Goal: Task Accomplishment & Management: Manage account settings

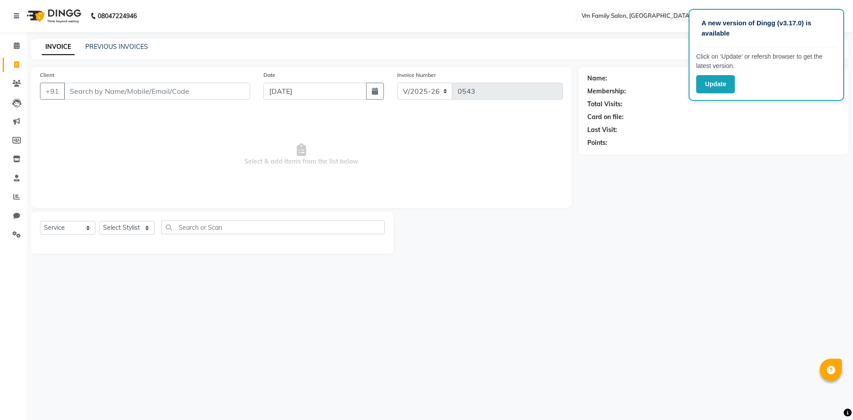
select select "7861"
select select "service"
drag, startPoint x: 326, startPoint y: 316, endPoint x: 626, endPoint y: 334, distance: 300.9
click at [401, 325] on div "A new version of Dingg (v3.17.0) is available Click on ‘Update’ or refersh brow…" at bounding box center [426, 210] width 853 height 420
click at [14, 119] on icon at bounding box center [16, 121] width 7 height 7
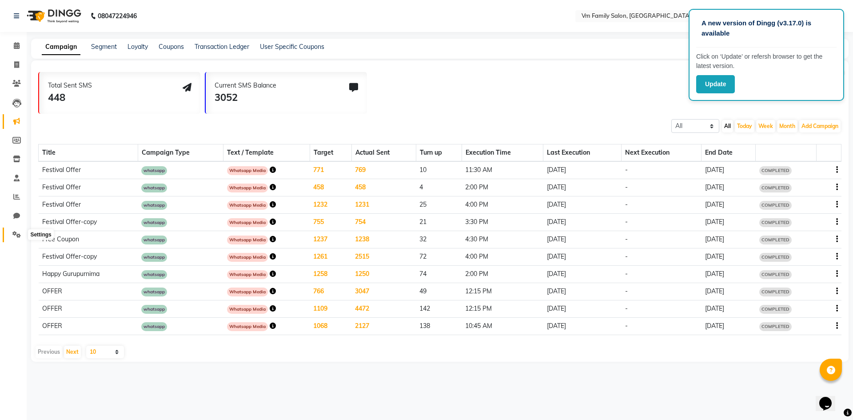
click at [21, 234] on span at bounding box center [17, 235] width 16 height 10
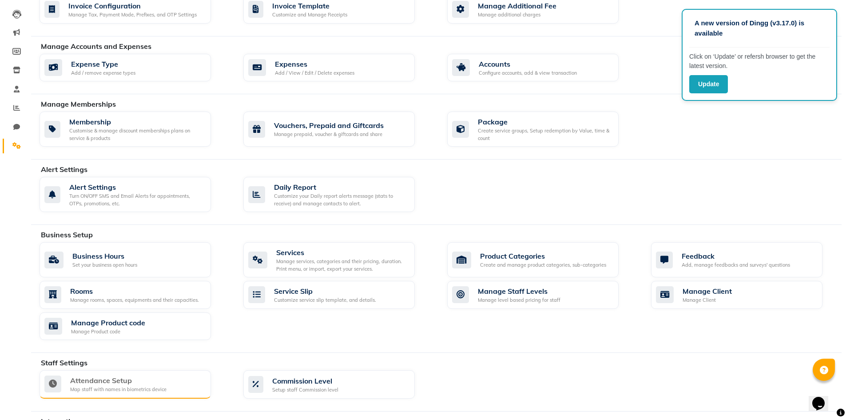
scroll to position [178, 0]
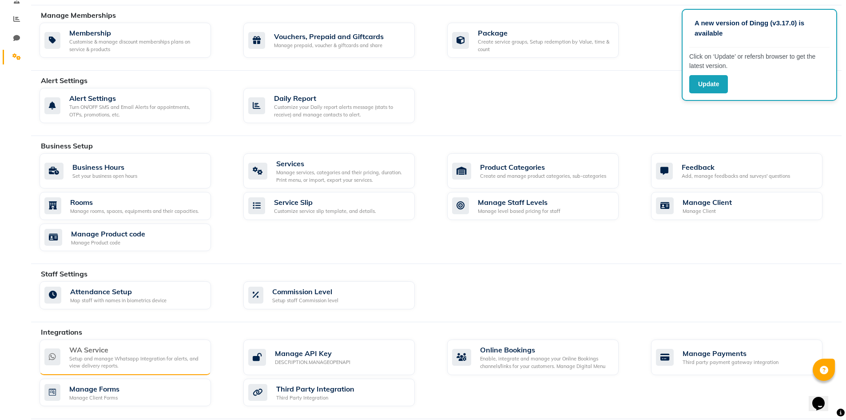
click at [101, 360] on div "Setup and manage Whatsapp Integration for alerts, and view delivery reports." at bounding box center [136, 362] width 135 height 15
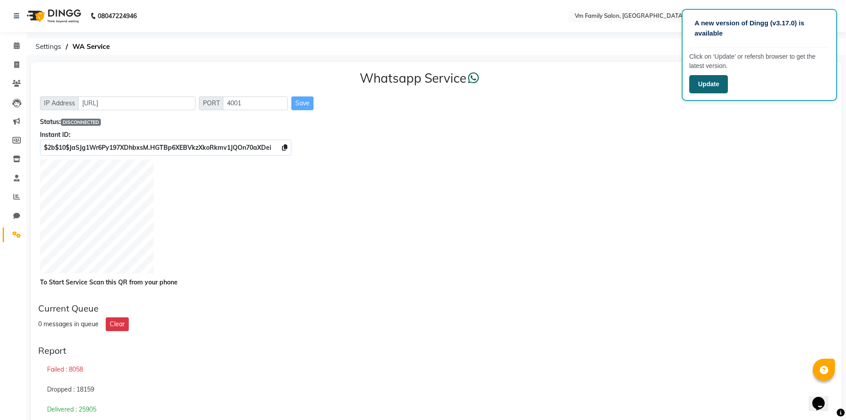
click at [717, 86] on button "Update" at bounding box center [709, 84] width 39 height 18
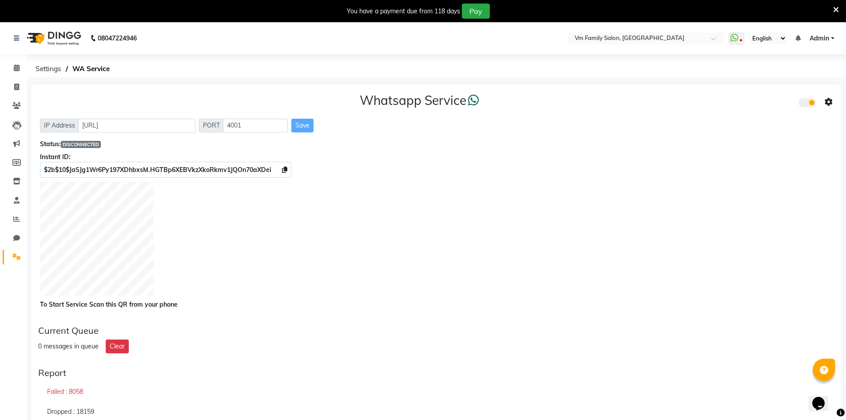
click at [838, 8] on icon at bounding box center [837, 10] width 6 height 8
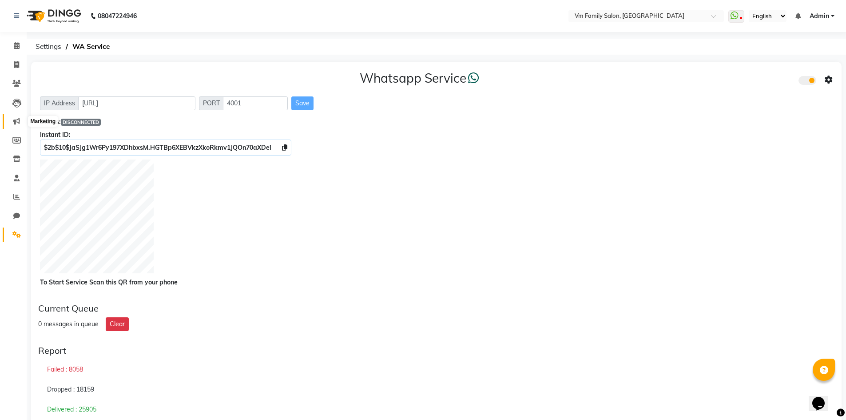
click at [15, 120] on icon at bounding box center [16, 121] width 7 height 7
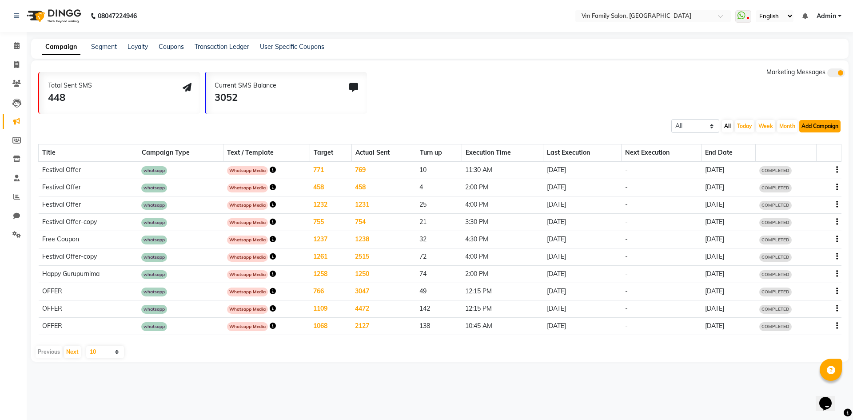
click at [812, 127] on button "Add Campaign" at bounding box center [819, 126] width 41 height 12
click at [815, 163] on div "WhatsApp (Direct)" at bounding box center [811, 166] width 75 height 13
select select "2"
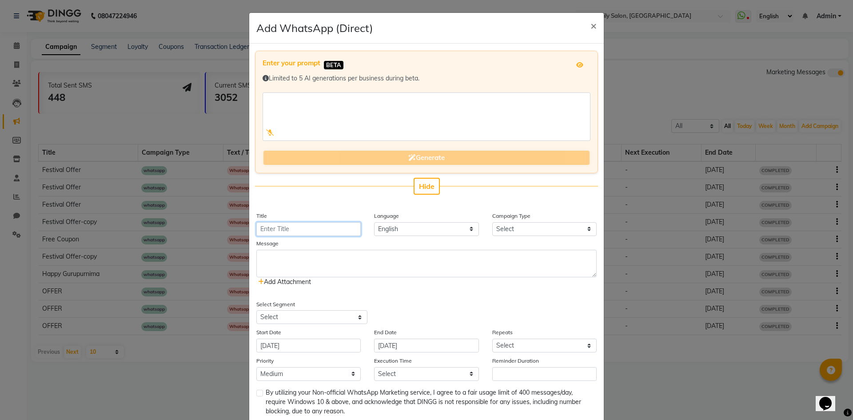
click at [294, 234] on input "Title" at bounding box center [308, 229] width 104 height 14
type input "Festival Offer"
click at [543, 227] on select "Select Birthday Anniversary Promotional Service reminder" at bounding box center [544, 229] width 104 height 14
select select "3"
click at [492, 222] on select "Select Birthday Anniversary Promotional Service reminder" at bounding box center [544, 229] width 104 height 14
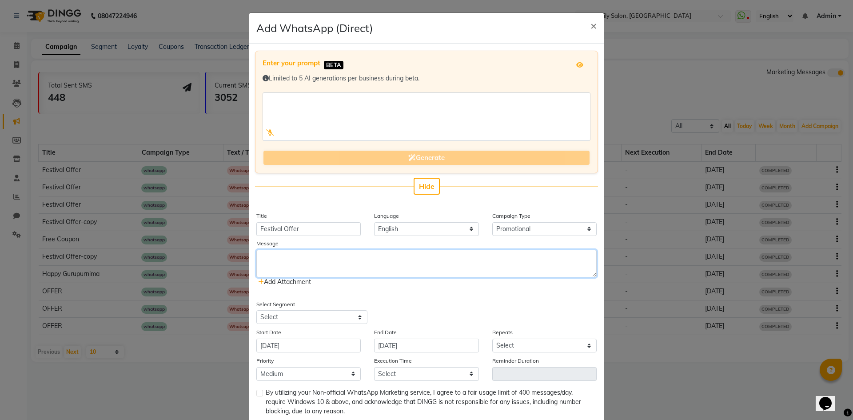
click at [277, 265] on textarea at bounding box center [426, 264] width 340 height 28
type textarea "Festival Offer"
click at [290, 280] on span "Add Attachment" at bounding box center [284, 282] width 53 height 8
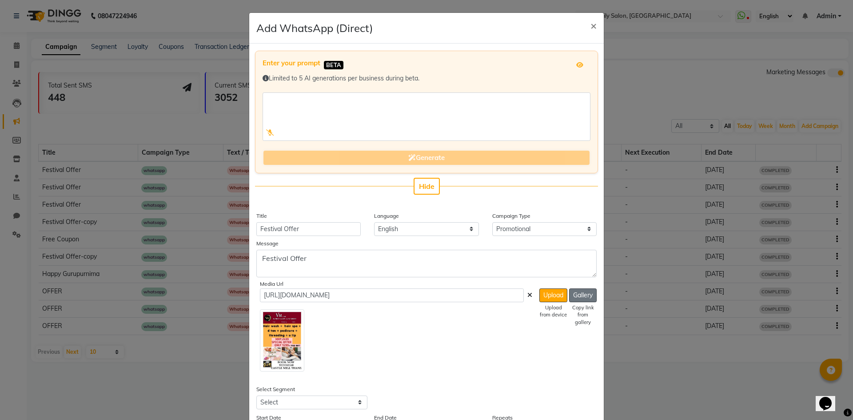
click at [586, 297] on button "Gallery" at bounding box center [583, 295] width 28 height 14
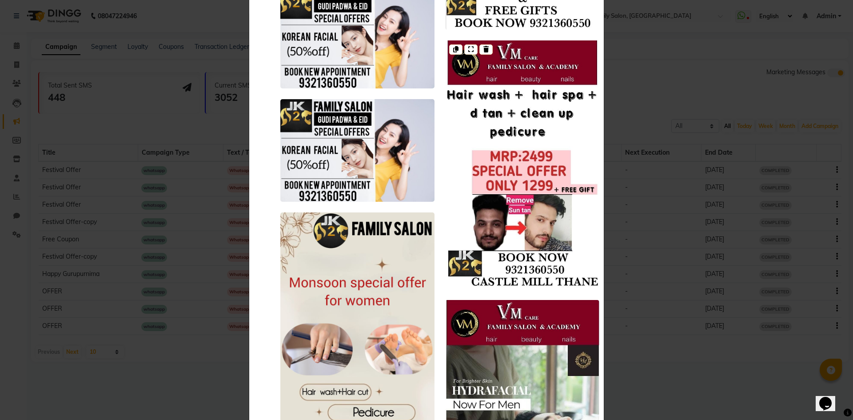
scroll to position [952, 0]
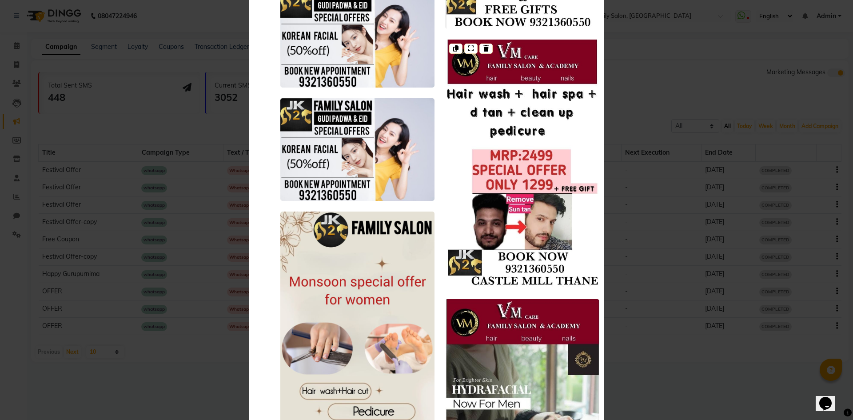
click at [564, 189] on img at bounding box center [522, 164] width 154 height 249
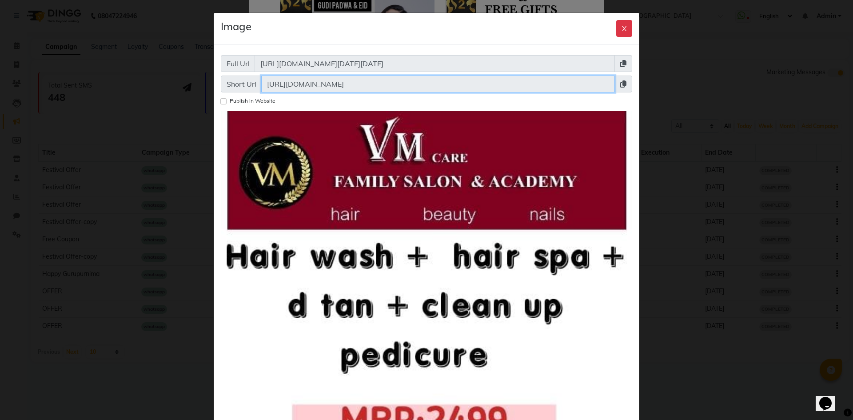
drag, startPoint x: 351, startPoint y: 85, endPoint x: 249, endPoint y: 84, distance: 102.6
click at [249, 84] on div "Short Url [URL][DOMAIN_NAME]" at bounding box center [426, 84] width 411 height 17
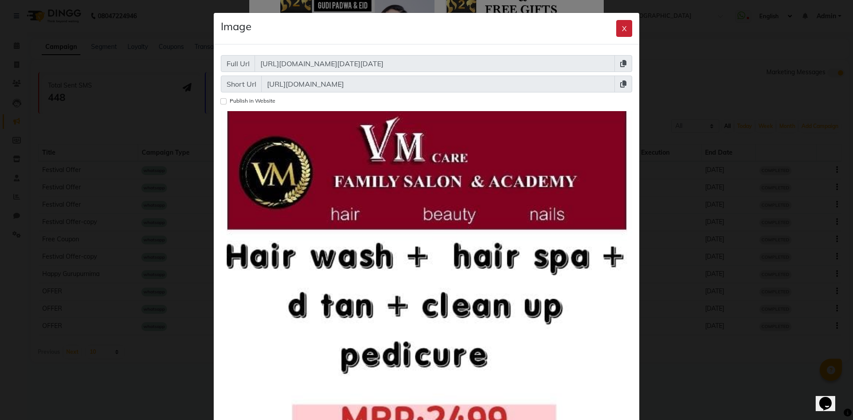
click at [617, 27] on button "X" at bounding box center [624, 28] width 16 height 17
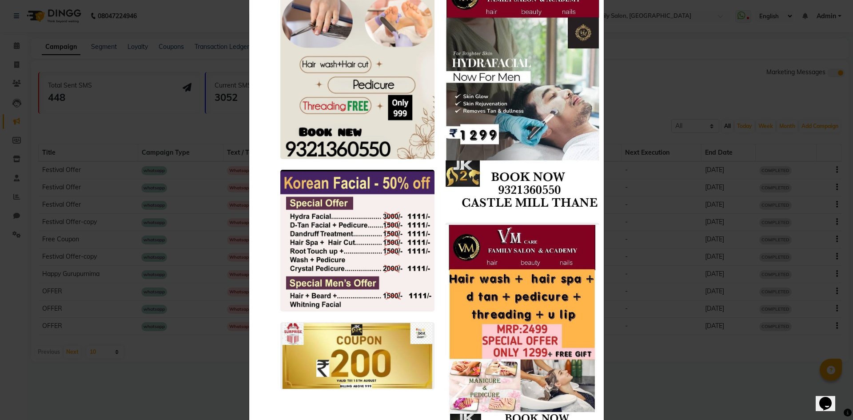
scroll to position [1352, 0]
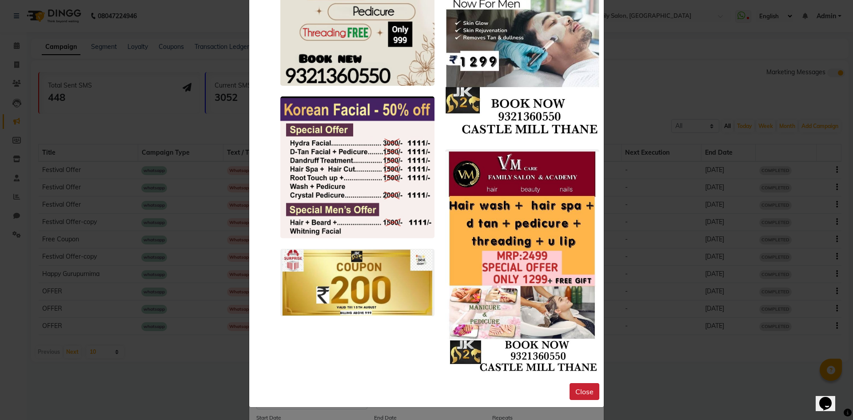
click at [589, 395] on button "Close" at bounding box center [585, 391] width 30 height 17
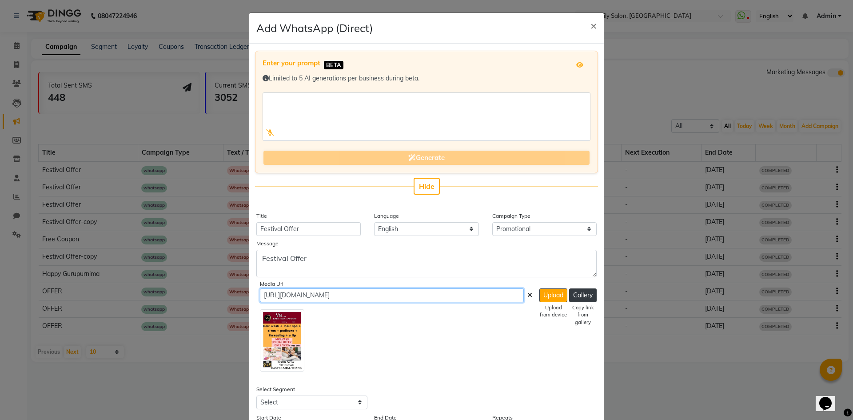
drag, startPoint x: 352, startPoint y: 294, endPoint x: 197, endPoint y: 298, distance: 154.7
click at [197, 298] on ngb-modal-window "Add WhatsApp (Direct) × Enter your prompt BETA Limited to 5 AI generations per …" at bounding box center [426, 210] width 853 height 420
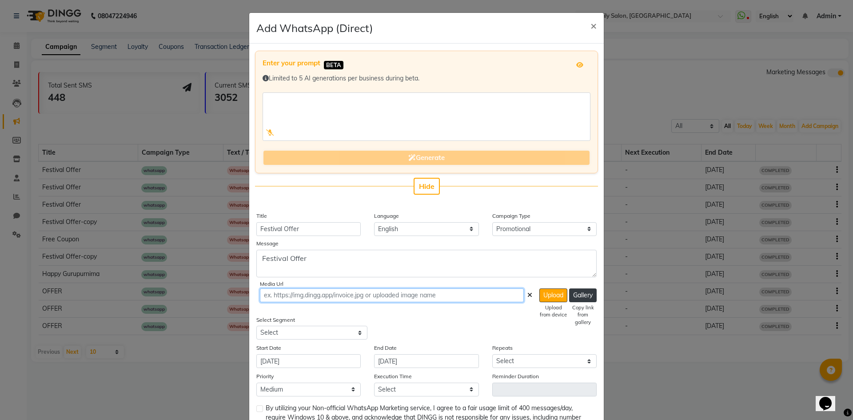
paste input "[URL][DOMAIN_NAME]"
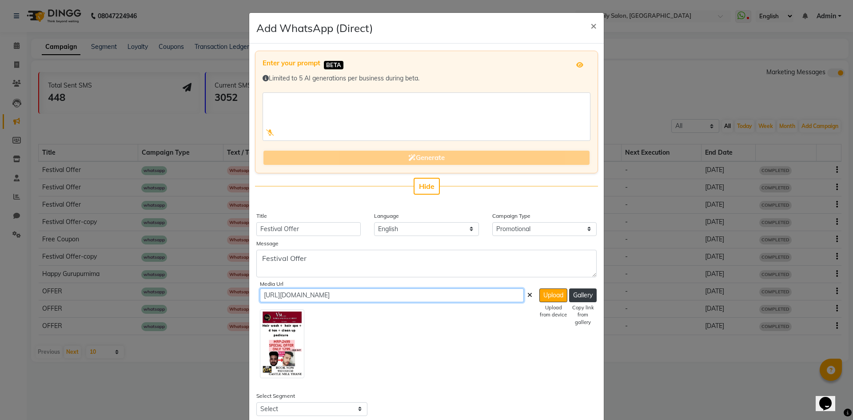
type input "[URL][DOMAIN_NAME]"
click at [319, 266] on textarea "Festival Offer" at bounding box center [426, 264] width 340 height 28
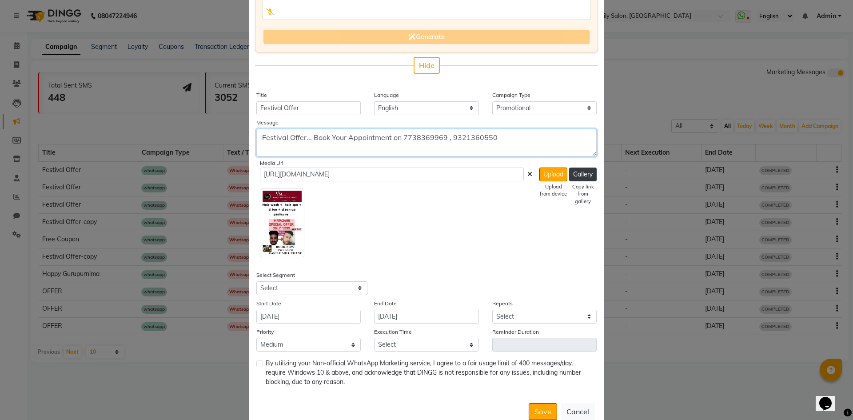
scroll to position [143, 0]
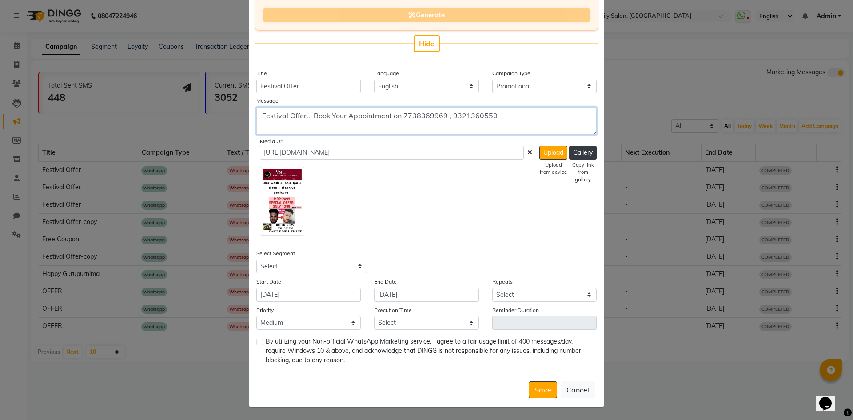
type textarea "Festival Offer... Book Your Appointment on 7738369969 , 9321360550"
click at [284, 265] on select "Select All Customers All [DEMOGRAPHIC_DATA] Customer All [DEMOGRAPHIC_DATA] Cus…" at bounding box center [311, 266] width 111 height 14
select select "36870"
click at [256, 259] on select "Select All Customers All [DEMOGRAPHIC_DATA] Customer All [DEMOGRAPHIC_DATA] Cus…" at bounding box center [311, 266] width 111 height 14
click at [298, 293] on input "[DATE]" at bounding box center [308, 295] width 104 height 14
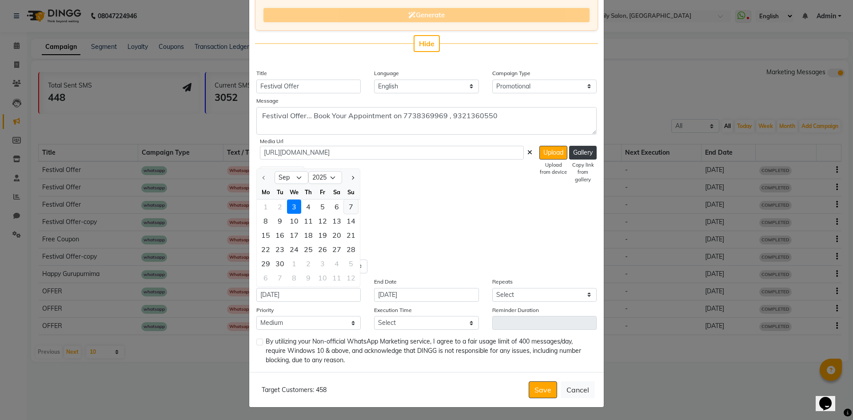
click at [348, 207] on div "7" at bounding box center [351, 206] width 14 height 14
type input "[DATE]"
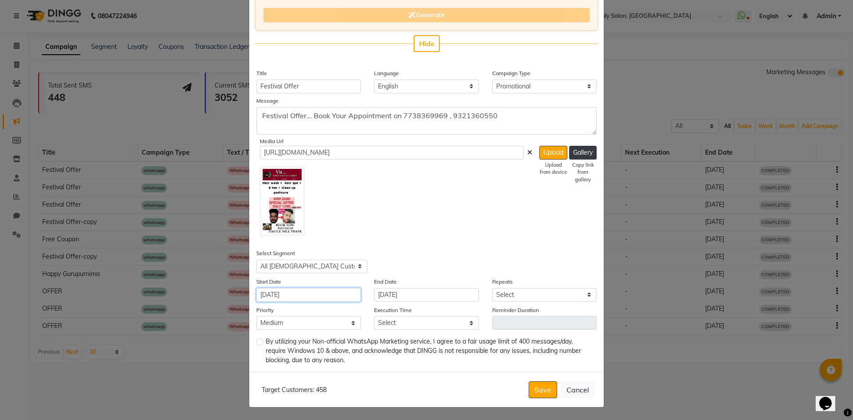
click at [310, 294] on input "[DATE]" at bounding box center [308, 295] width 104 height 14
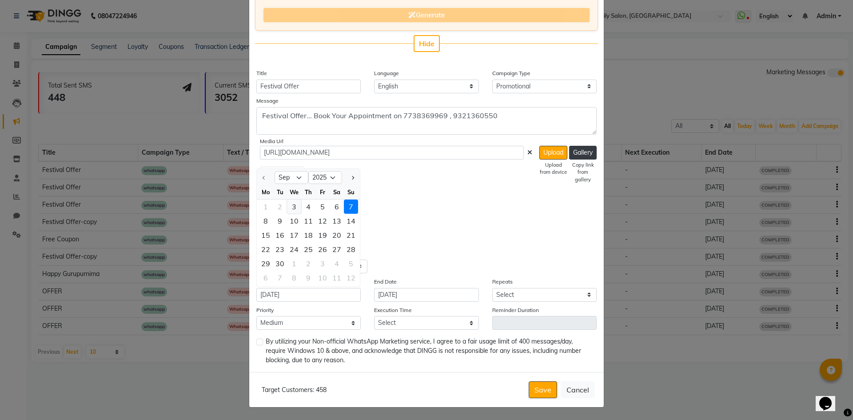
click at [291, 206] on div "3" at bounding box center [294, 206] width 14 height 14
type input "[DATE]"
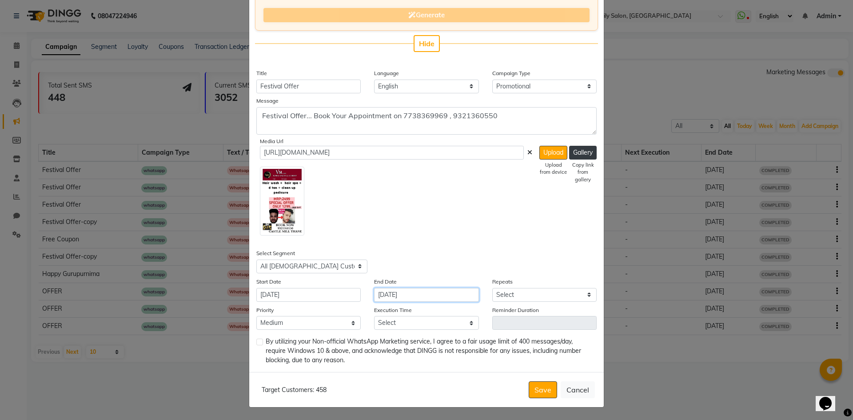
click at [427, 296] on input "[DATE]" at bounding box center [426, 295] width 104 height 14
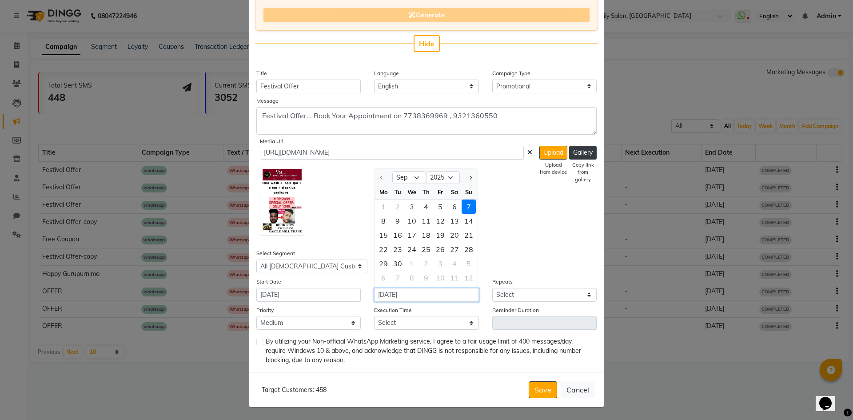
click at [436, 296] on input "[DATE]" at bounding box center [426, 295] width 104 height 14
click at [510, 297] on select "Select Once Daily Alternate Day Weekly Monthly Yearly" at bounding box center [544, 295] width 104 height 14
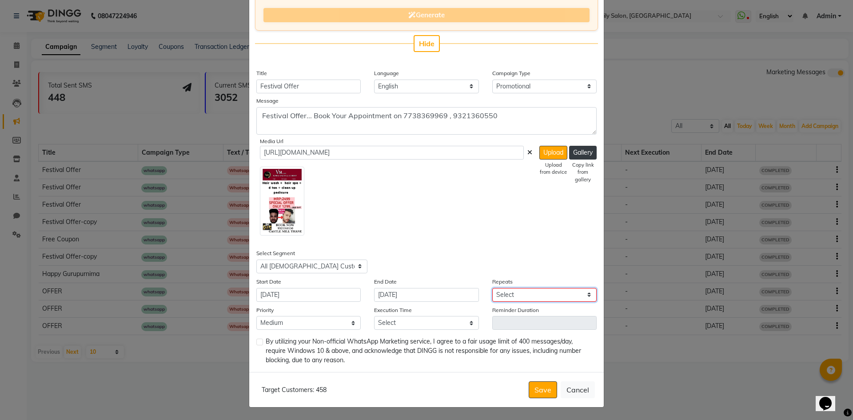
click at [520, 296] on select "Select Once Daily Alternate Day Weekly Monthly Yearly" at bounding box center [544, 295] width 104 height 14
select select "1"
click at [492, 288] on select "Select Once Daily Alternate Day Weekly Monthly Yearly" at bounding box center [544, 295] width 104 height 14
click at [436, 324] on select "Select 09:00 AM 09:15 AM 09:30 AM 09:45 AM 10:00 AM 10:15 AM 10:30 AM 10:45 AM …" at bounding box center [426, 323] width 104 height 14
select select "840"
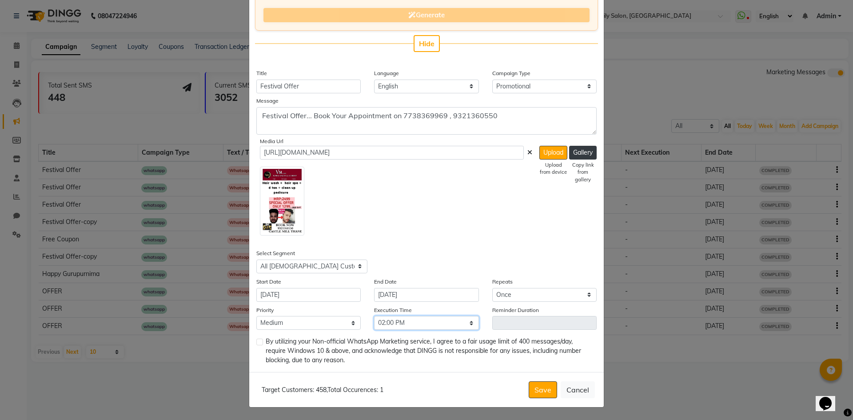
click at [374, 316] on select "Select 09:00 AM 09:15 AM 09:30 AM 09:45 AM 10:00 AM 10:15 AM 10:30 AM 10:45 AM …" at bounding box center [426, 323] width 104 height 14
click at [256, 343] on label at bounding box center [259, 342] width 7 height 7
click at [256, 343] on input "checkbox" at bounding box center [259, 342] width 6 height 6
checkbox input "true"
click at [548, 393] on button "Save" at bounding box center [543, 389] width 28 height 17
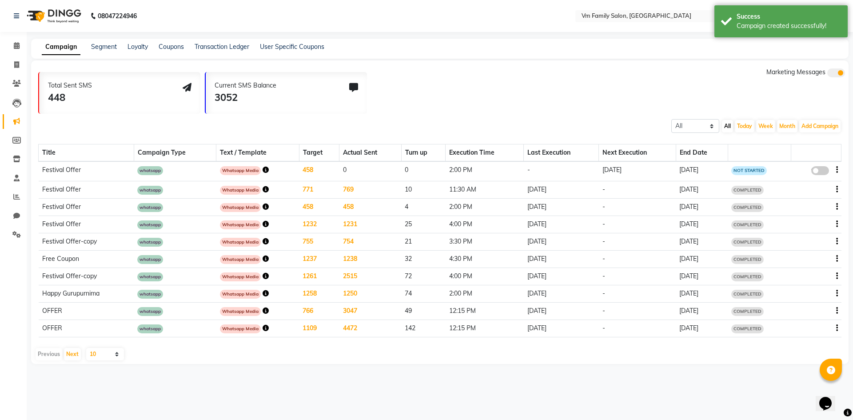
click at [815, 168] on span at bounding box center [820, 170] width 18 height 9
click at [823, 172] on input "false" at bounding box center [823, 172] width 0 height 0
select select "3"
select select "36870"
select select "1"
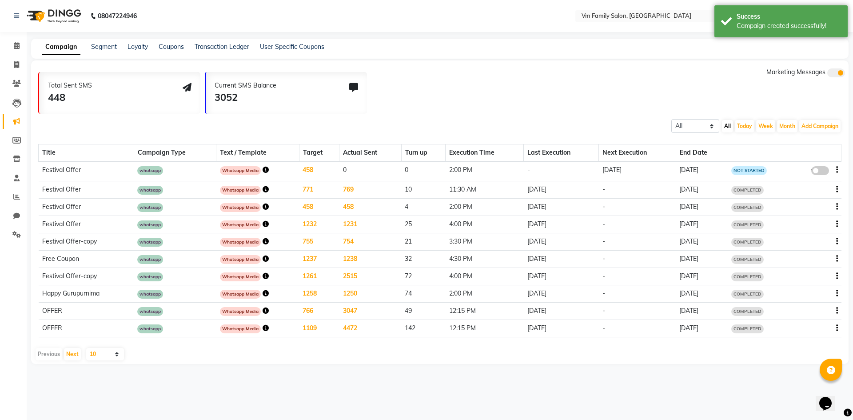
select select "2"
select select "840"
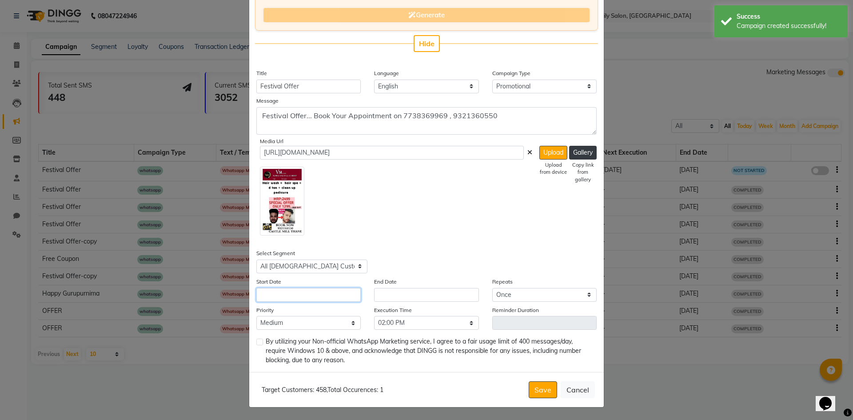
click at [280, 295] on input "text" at bounding box center [308, 295] width 104 height 14
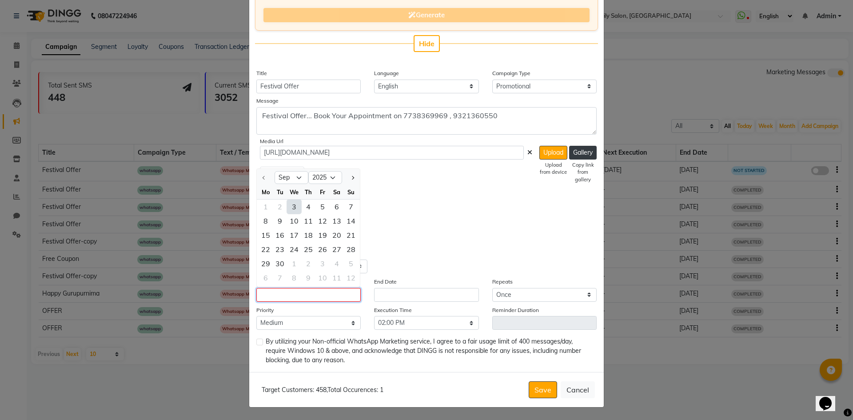
click at [290, 298] on input "text" at bounding box center [308, 295] width 104 height 14
click at [308, 299] on input "text" at bounding box center [308, 295] width 104 height 14
click at [397, 297] on input "text" at bounding box center [426, 295] width 104 height 14
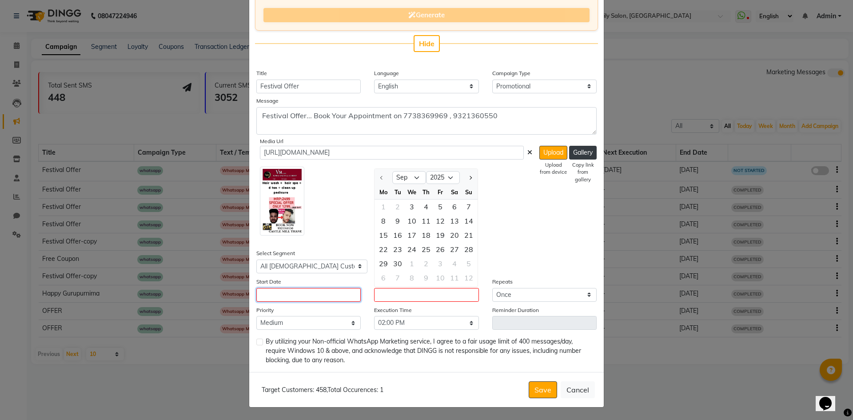
click at [295, 294] on input "text" at bounding box center [308, 295] width 104 height 14
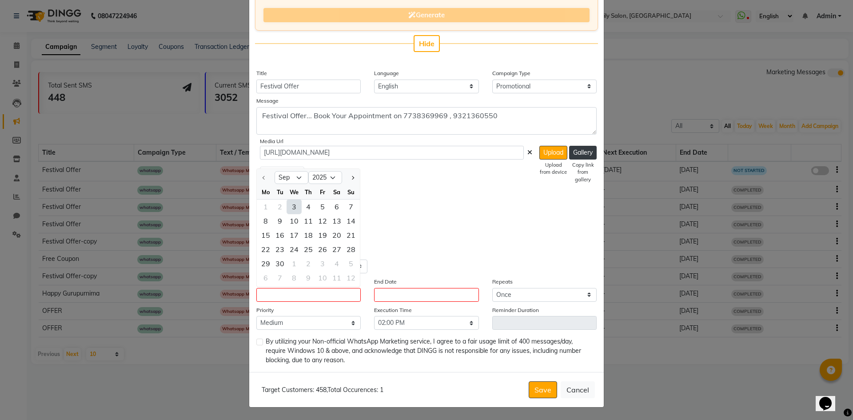
click at [292, 207] on div "3" at bounding box center [294, 206] width 14 height 14
type input "[DATE]"
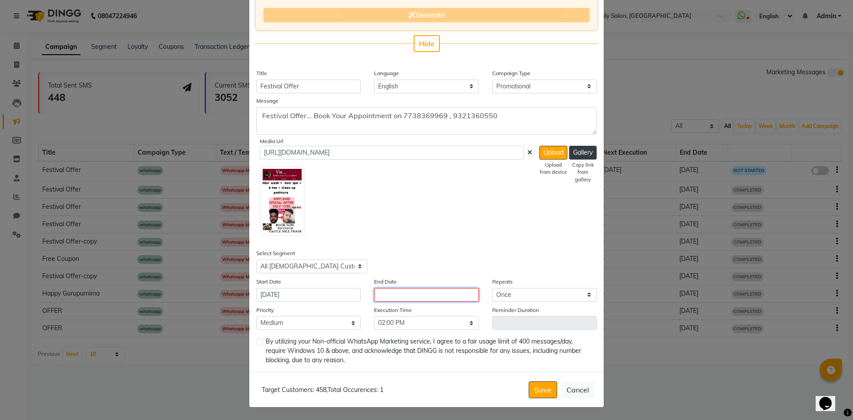
click at [415, 297] on input "text" at bounding box center [426, 295] width 104 height 14
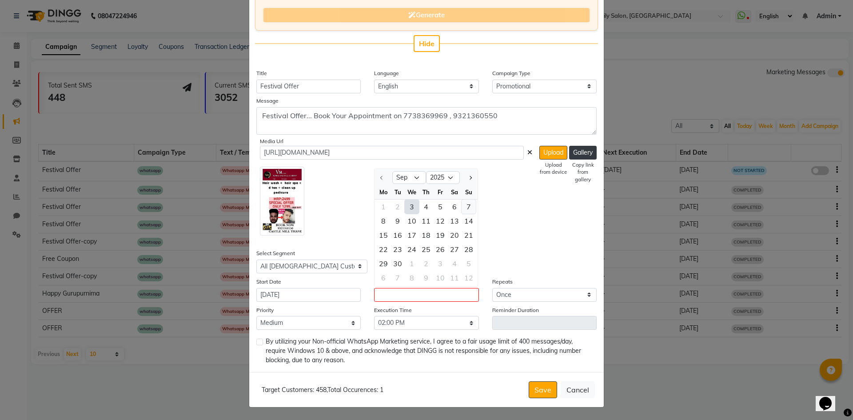
click at [468, 207] on div "7" at bounding box center [469, 206] width 14 height 14
type input "[DATE]"
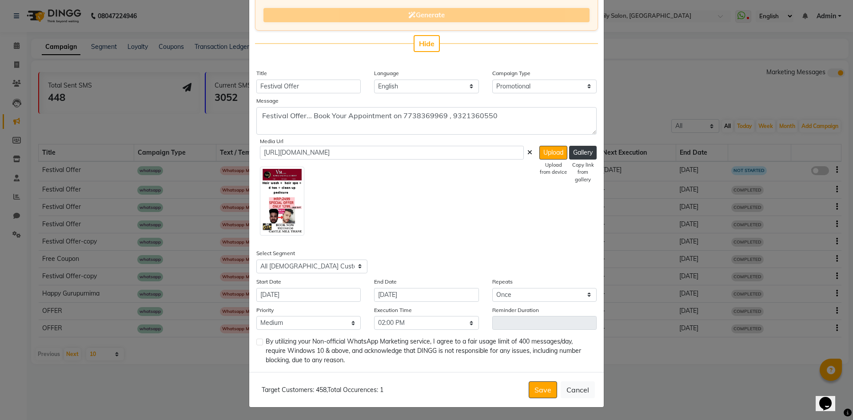
click at [258, 343] on label at bounding box center [259, 342] width 7 height 7
click at [258, 343] on input "checkbox" at bounding box center [259, 342] width 6 height 6
checkbox input "true"
click at [530, 385] on button "Save" at bounding box center [543, 389] width 28 height 17
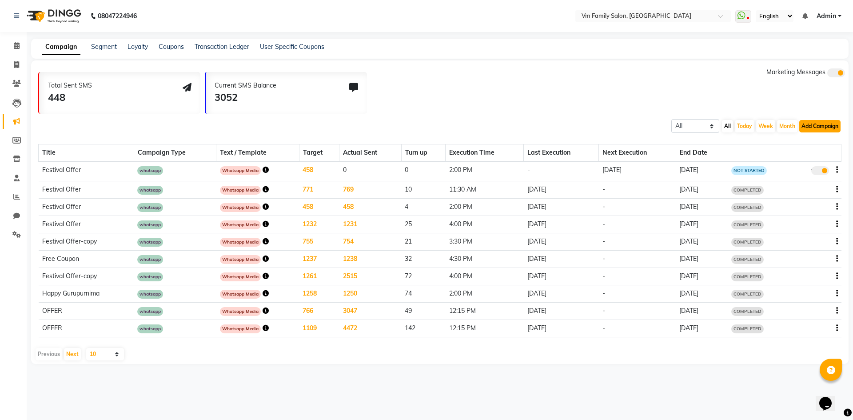
click at [817, 128] on button "Add Campaign" at bounding box center [819, 126] width 41 height 12
click at [808, 199] on td at bounding box center [816, 206] width 50 height 17
click at [821, 170] on span at bounding box center [820, 170] width 18 height 9
click at [821, 172] on input "true" at bounding box center [821, 172] width 0 height 0
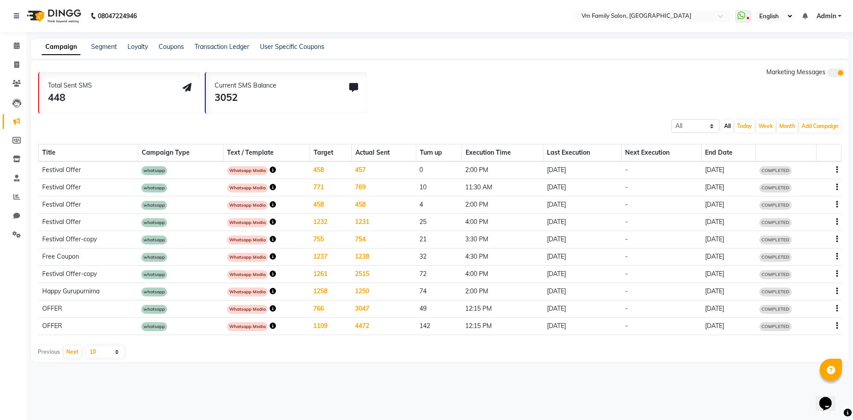
click at [271, 167] on icon "button" at bounding box center [273, 170] width 6 height 6
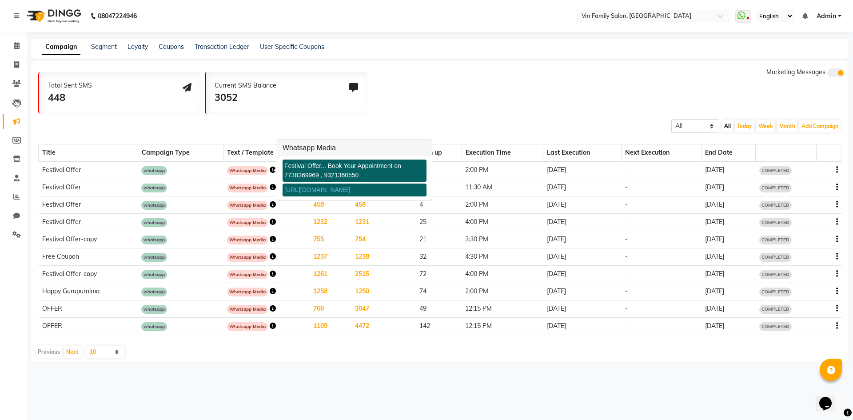
click at [294, 188] on link "[URL][DOMAIN_NAME]" at bounding box center [317, 189] width 66 height 7
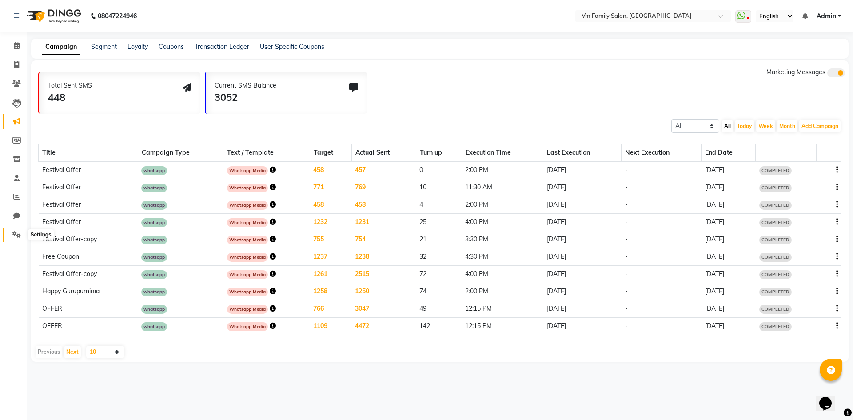
click at [15, 231] on icon at bounding box center [16, 234] width 8 height 7
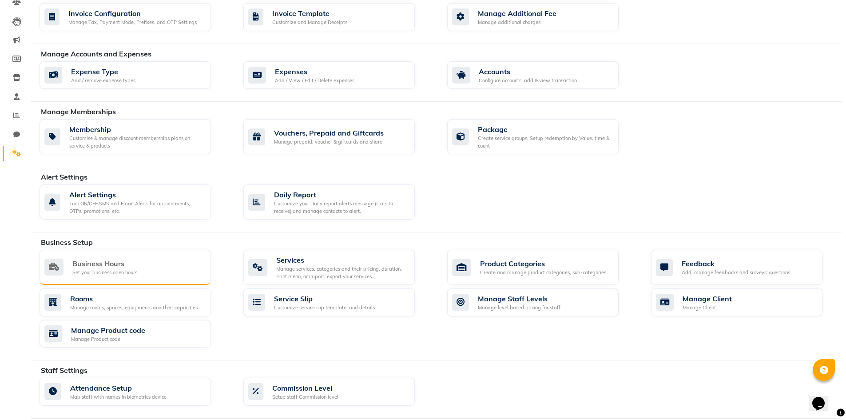
scroll to position [222, 0]
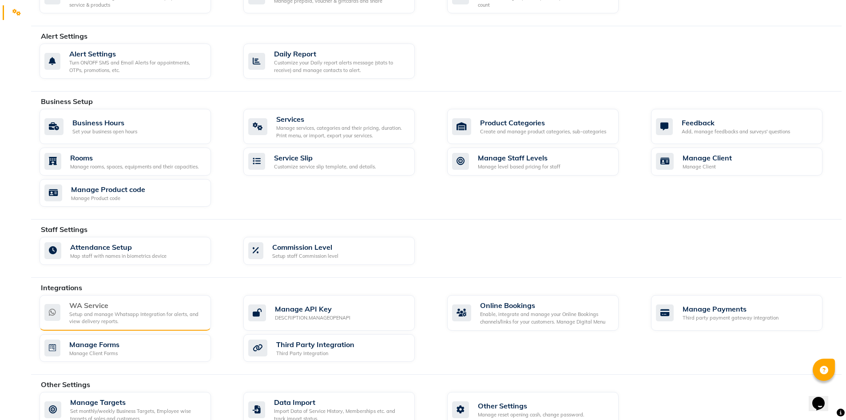
click at [104, 312] on div "Setup and manage Whatsapp Integration for alerts, and view delivery reports." at bounding box center [136, 318] width 135 height 15
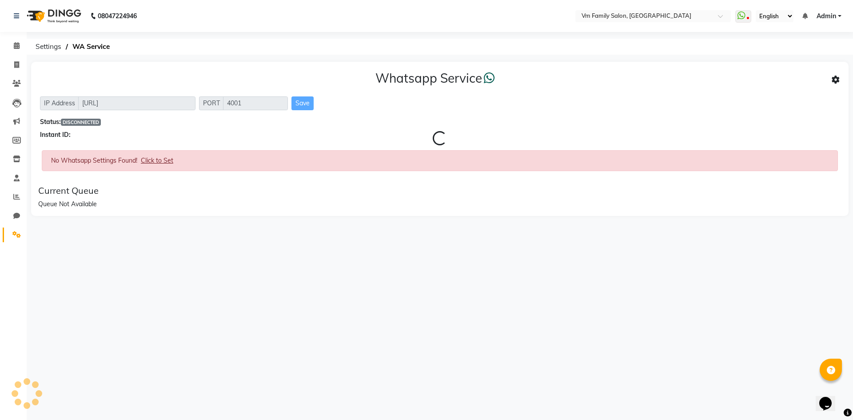
click at [104, 312] on div "08047224946 Select Location × Vm Family Salon, Thane WhatsApp Status ✕ Status: …" at bounding box center [426, 210] width 853 height 420
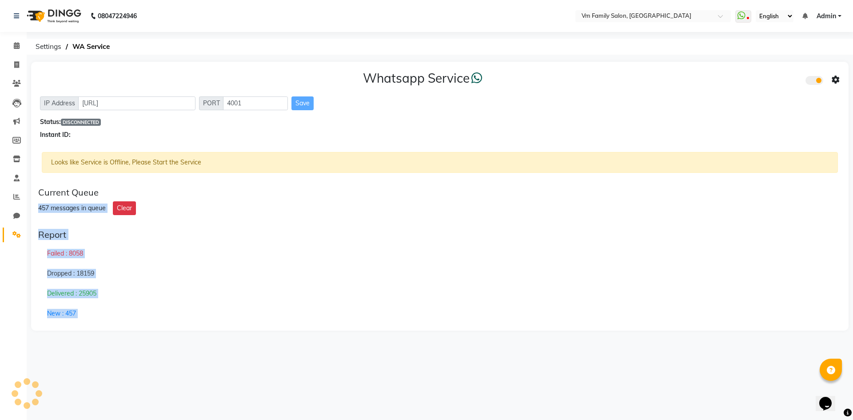
click at [270, 375] on div "08047224946 Select Location × Vm Family Salon, Thane WhatsApp Status ✕ Status: …" at bounding box center [426, 210] width 853 height 420
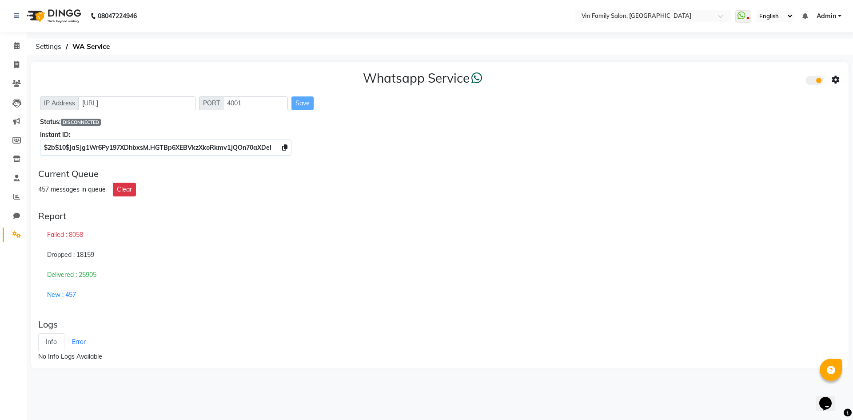
click at [144, 285] on div "New : 457" at bounding box center [439, 295] width 803 height 20
click at [119, 396] on div "08047224946 Select Location × Vm Family Salon, Thane WhatsApp Status ✕ Status: …" at bounding box center [426, 210] width 853 height 420
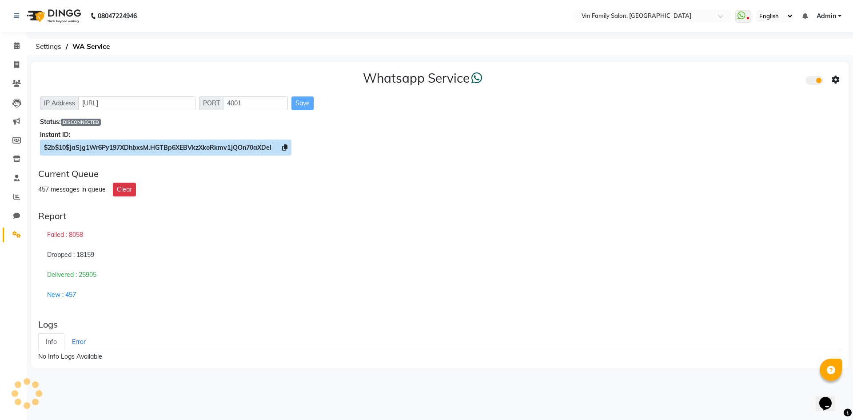
click at [273, 147] on span "$2b$10$JaSJg1Wr6Py197XDhbxsM.HGTBp6XEBVkzXkoRkmv1JQOn70aXDei" at bounding box center [165, 148] width 251 height 16
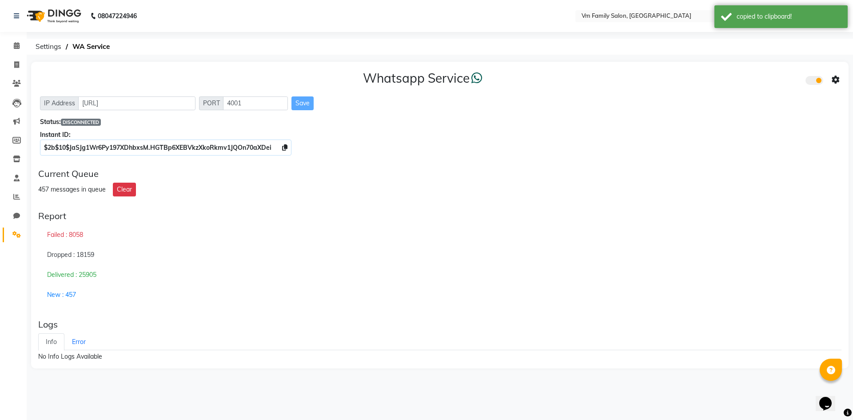
click at [208, 180] on div "Current Queue 457 messages in queue Clear" at bounding box center [440, 182] width 810 height 35
click at [44, 398] on div "08047224946 Select Location × Vm Family Salon, Thane WhatsApp Status ✕ Status: …" at bounding box center [426, 210] width 853 height 420
click at [15, 236] on icon at bounding box center [16, 234] width 8 height 7
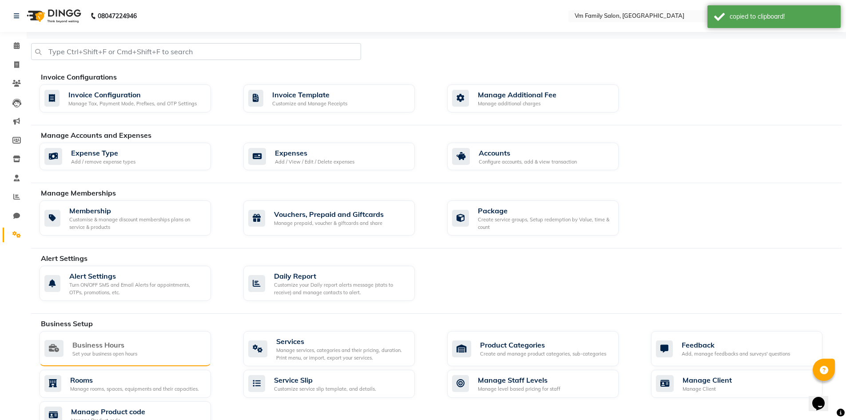
click at [91, 357] on div "Set your business open hours" at bounding box center [104, 354] width 65 height 8
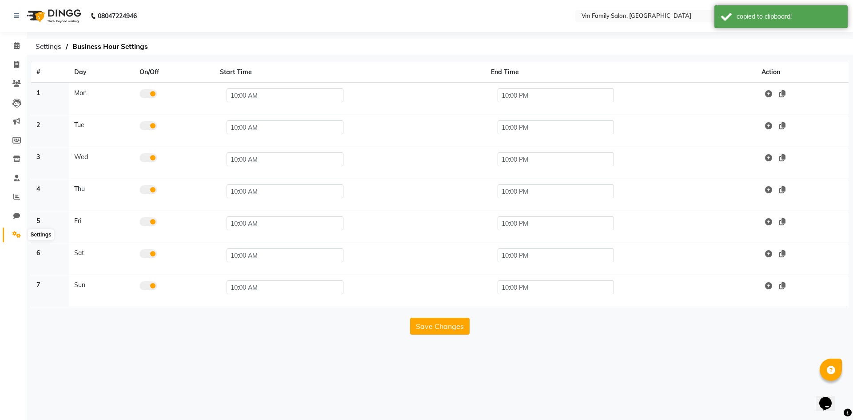
click at [13, 232] on icon at bounding box center [16, 234] width 8 height 7
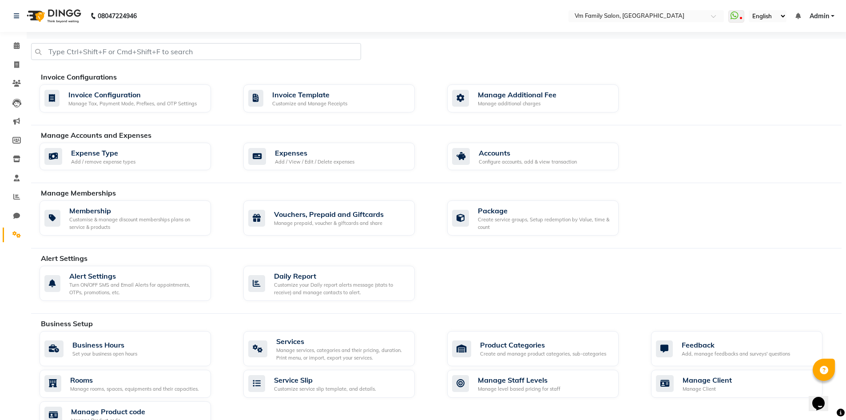
scroll to position [241, 0]
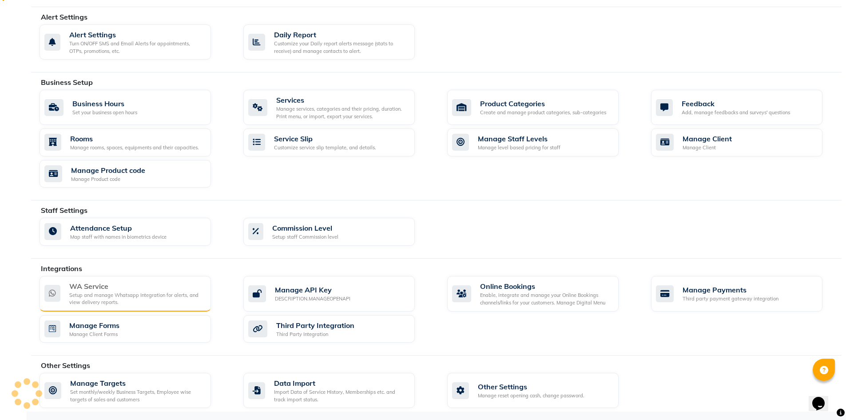
click at [114, 293] on div "Setup and manage Whatsapp Integration for alerts, and view delivery reports." at bounding box center [136, 298] width 135 height 15
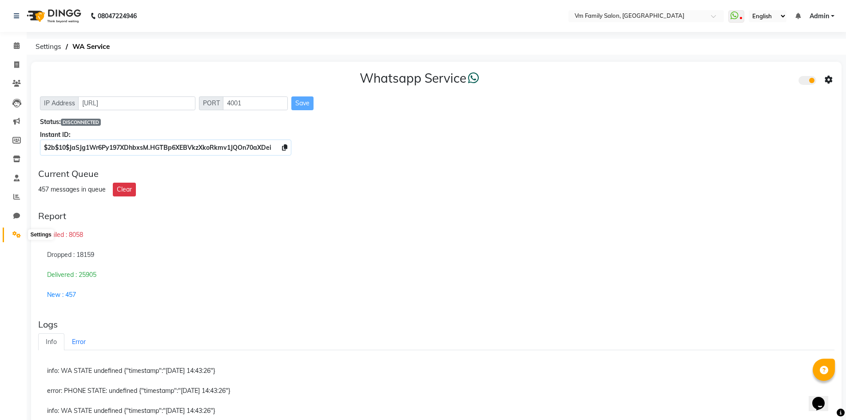
click at [15, 235] on icon at bounding box center [16, 234] width 8 height 7
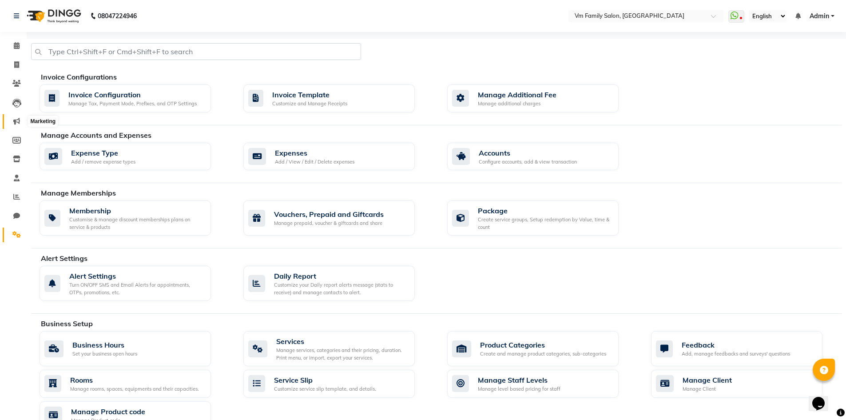
click at [17, 119] on icon at bounding box center [16, 121] width 7 height 7
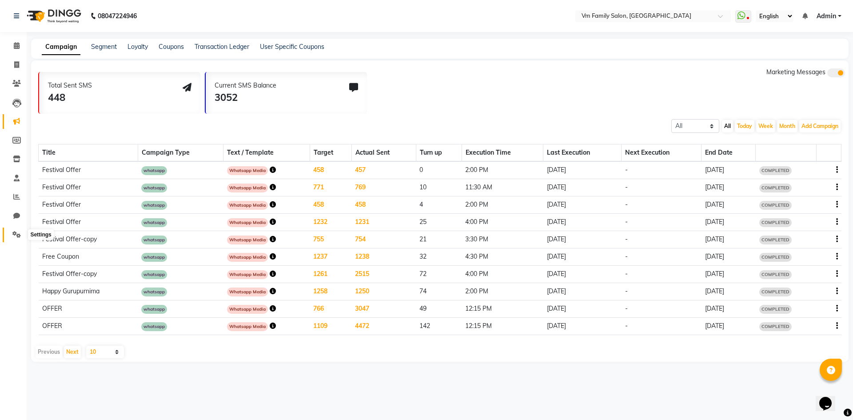
drag, startPoint x: 21, startPoint y: 234, endPoint x: 29, endPoint y: 235, distance: 8.5
click at [21, 234] on span at bounding box center [17, 235] width 16 height 10
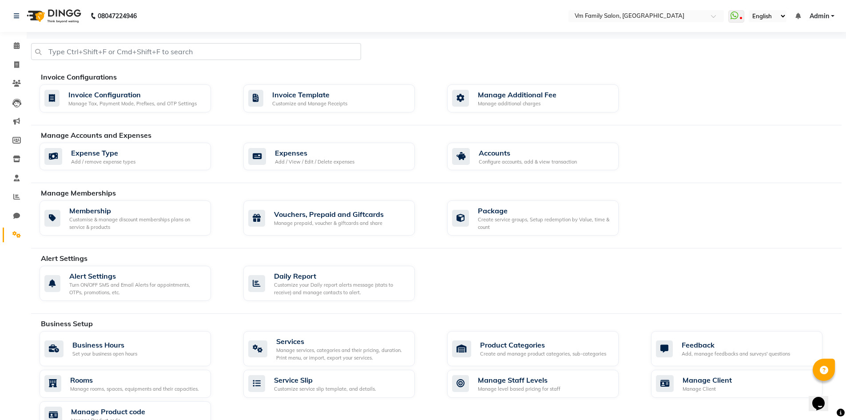
scroll to position [222, 0]
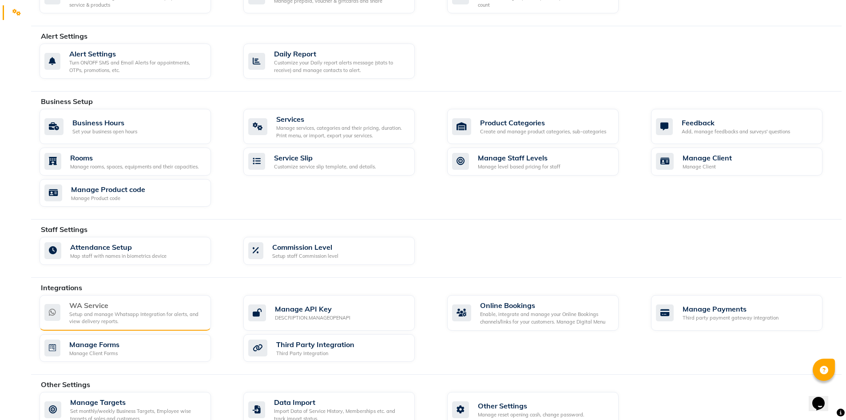
click at [103, 313] on div "Setup and manage Whatsapp Integration for alerts, and view delivery reports." at bounding box center [136, 318] width 135 height 15
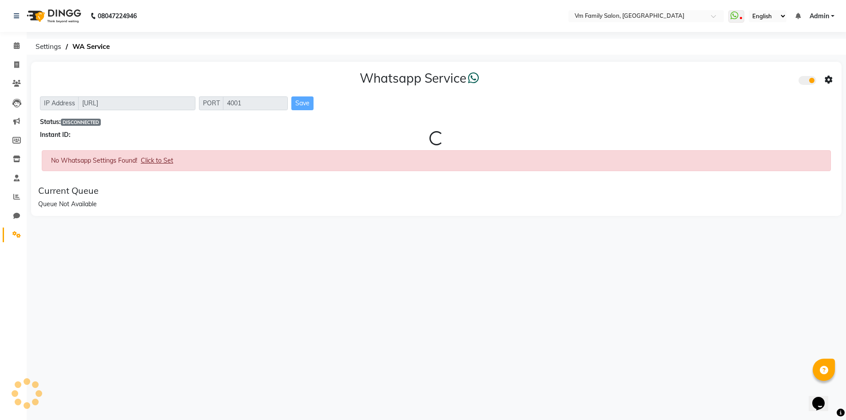
click at [103, 313] on div "08047224946 Select Location × Vm Family Salon, Thane WhatsApp Status ✕ Status: …" at bounding box center [423, 210] width 846 height 420
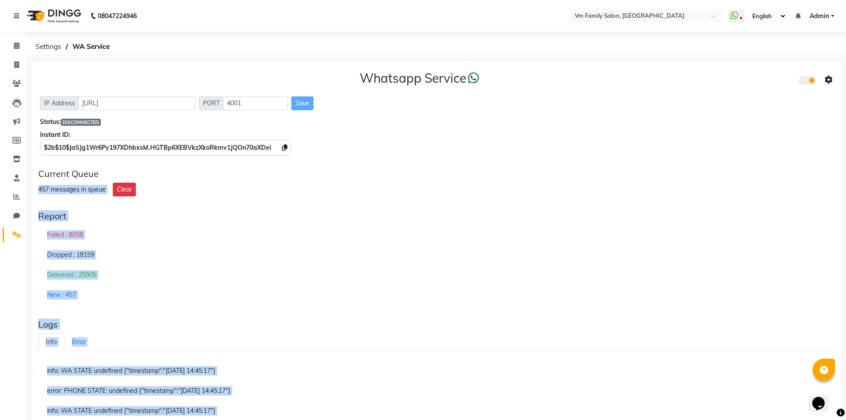
click at [221, 218] on div "Report" at bounding box center [436, 216] width 797 height 11
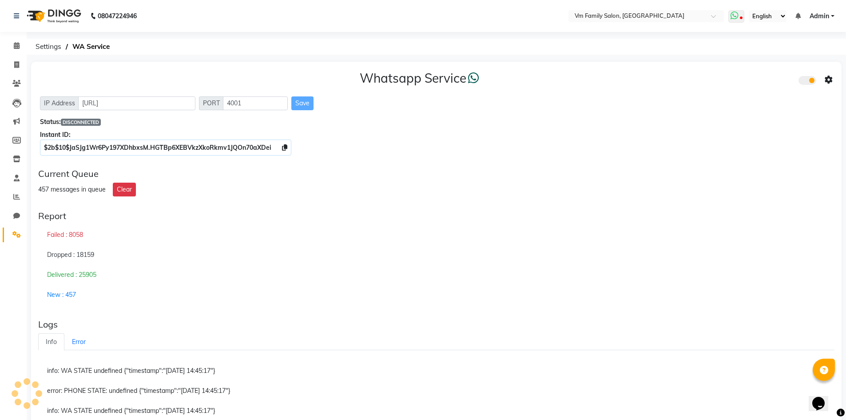
click at [739, 19] on icon at bounding box center [735, 15] width 8 height 9
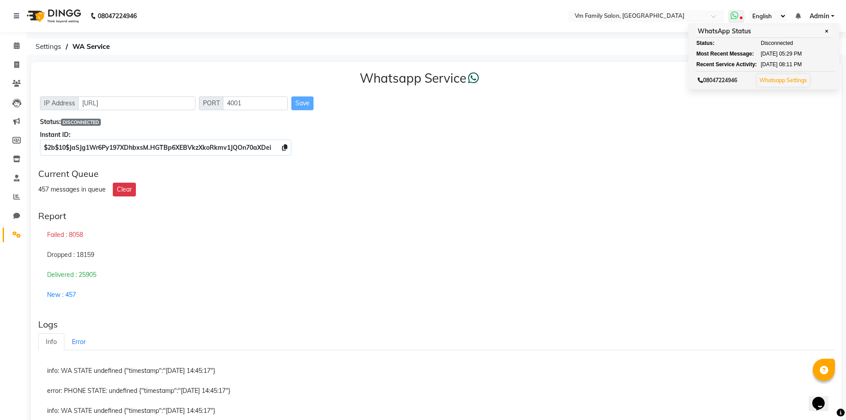
click at [750, 46] on div "Status: Disconnected" at bounding box center [765, 43] width 136 height 8
click at [797, 82] on link "Whatsapp Settings" at bounding box center [784, 80] width 48 height 7
click at [781, 77] on link "Whatsapp Settings" at bounding box center [784, 80] width 48 height 7
click at [94, 216] on div "Report" at bounding box center [436, 216] width 797 height 11
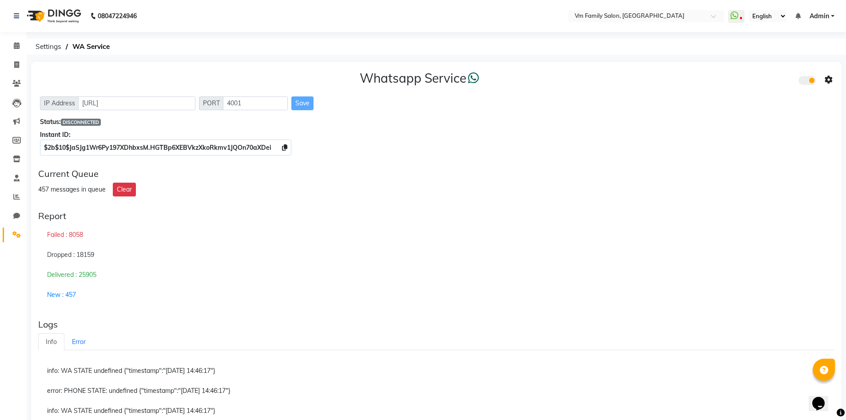
drag, startPoint x: 539, startPoint y: 216, endPoint x: 532, endPoint y: 228, distance: 14.2
click at [540, 216] on div "Report" at bounding box center [436, 216] width 797 height 11
click at [471, 190] on div "457 messages in queue Clear" at bounding box center [436, 190] width 797 height 14
click at [568, 307] on div "Report Failed : 8058 Dropped : 18159 Delivered : 25905 New : 457" at bounding box center [437, 257] width 804 height 101
click at [15, 84] on icon at bounding box center [16, 83] width 8 height 7
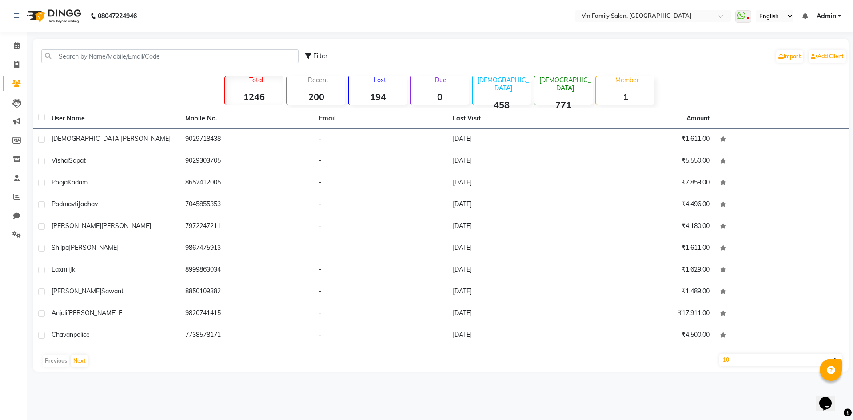
click at [374, 96] on strong "194" at bounding box center [378, 96] width 58 height 11
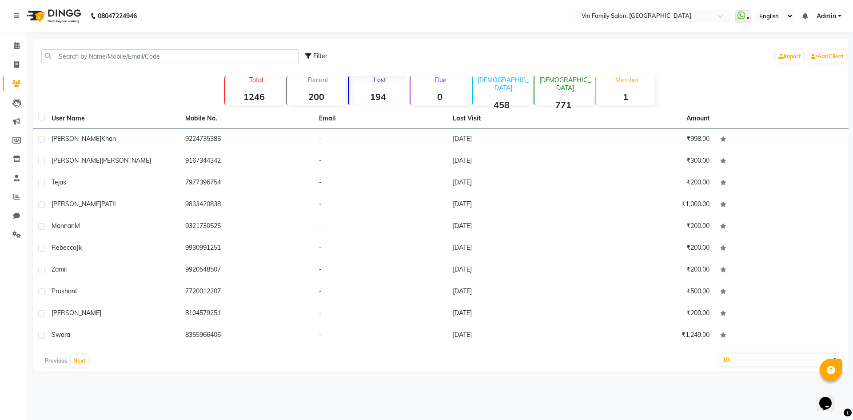
drag, startPoint x: 753, startPoint y: 359, endPoint x: 770, endPoint y: 363, distance: 17.4
click at [753, 359] on select "10 50 100" at bounding box center [780, 360] width 123 height 12
select select "100"
click at [719, 354] on select "10 50 100" at bounding box center [780, 360] width 123 height 12
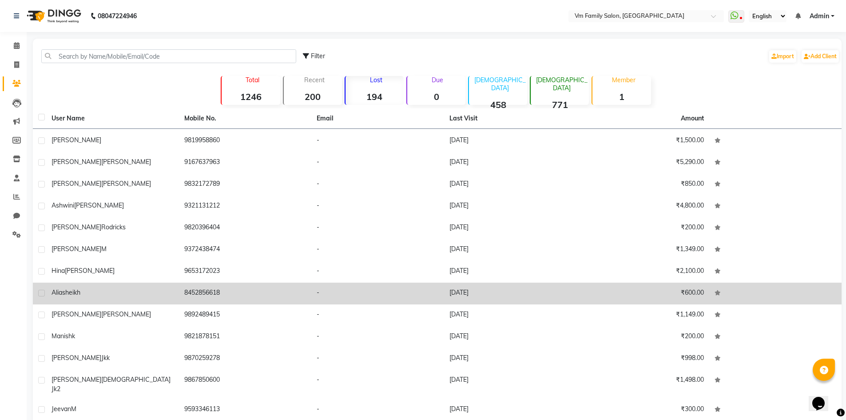
scroll to position [1733, 0]
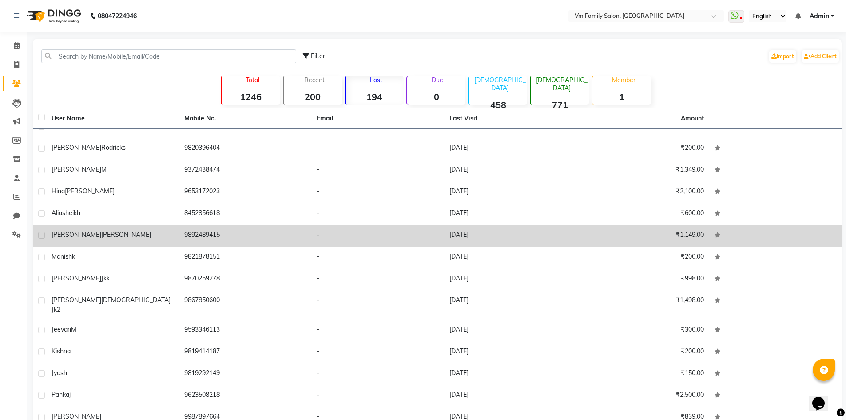
click at [193, 235] on td "9892489415" at bounding box center [245, 236] width 133 height 22
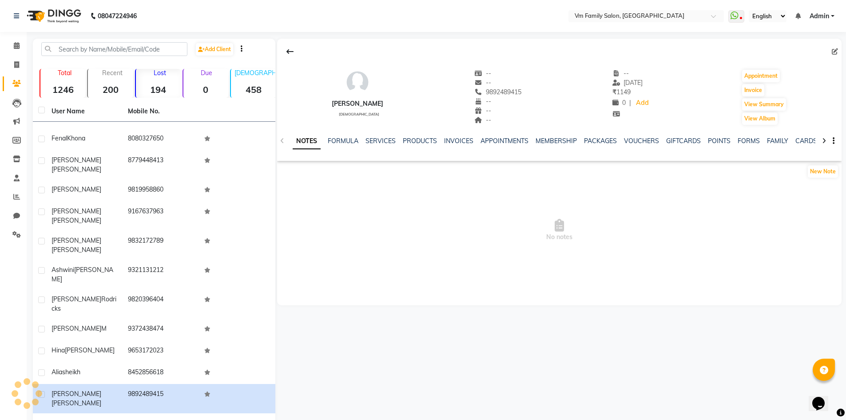
scroll to position [1740, 0]
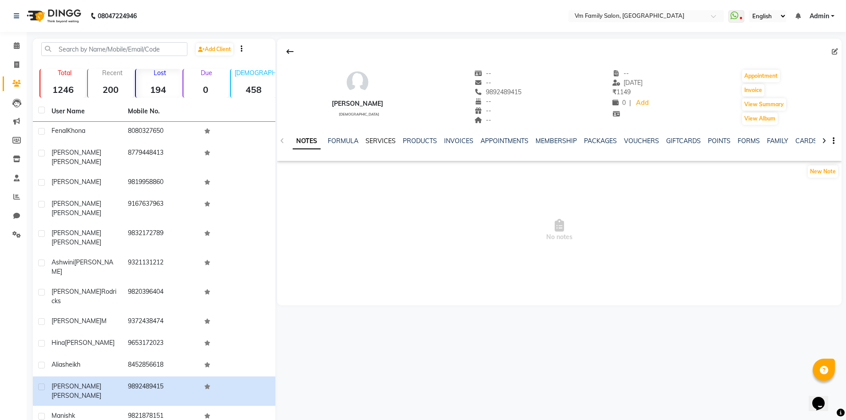
click at [385, 139] on link "SERVICES" at bounding box center [381, 141] width 30 height 8
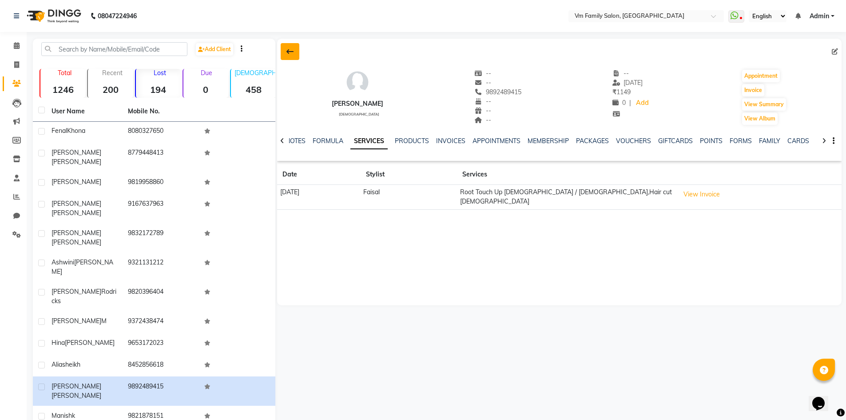
click at [295, 50] on button at bounding box center [290, 51] width 19 height 17
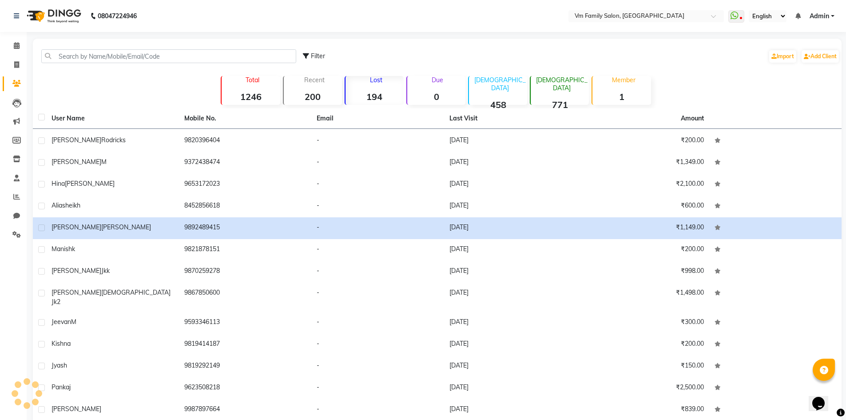
scroll to position [1733, 0]
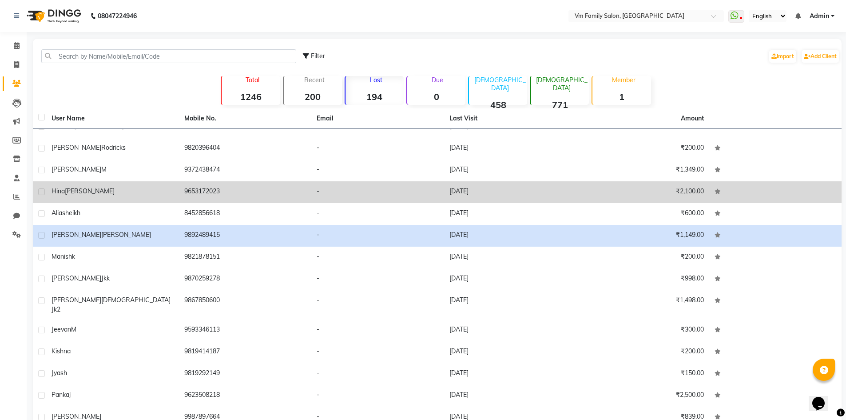
click at [203, 186] on td "9653172023" at bounding box center [245, 192] width 133 height 22
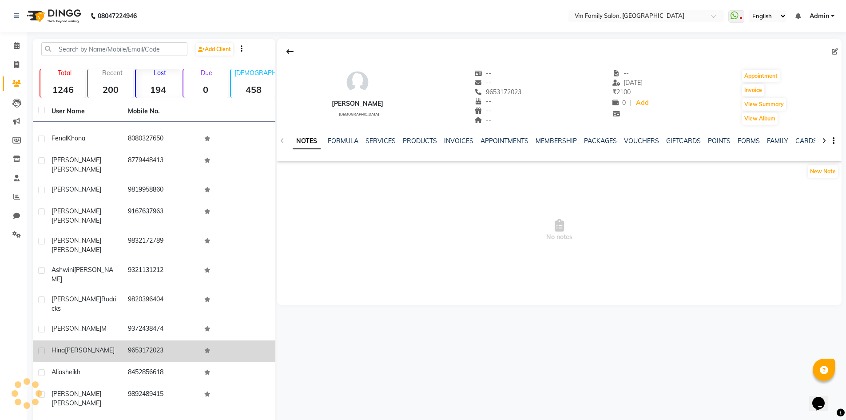
scroll to position [1740, 0]
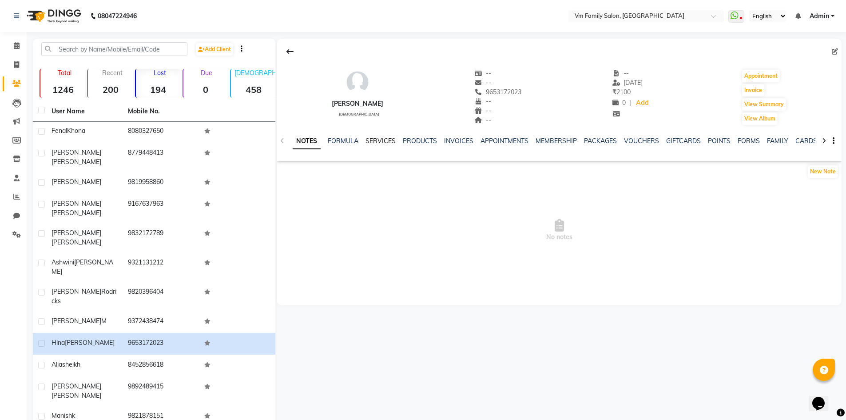
drag, startPoint x: 377, startPoint y: 140, endPoint x: 379, endPoint y: 134, distance: 6.5
click at [377, 140] on link "SERVICES" at bounding box center [381, 141] width 30 height 8
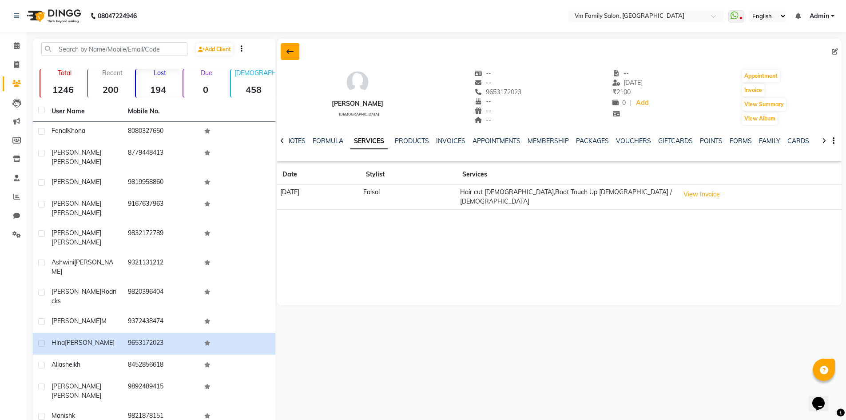
click at [287, 54] on icon at bounding box center [290, 51] width 7 height 7
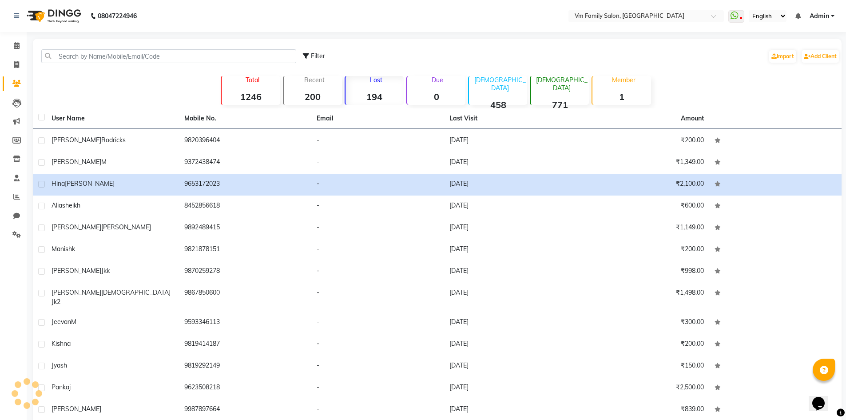
scroll to position [1733, 0]
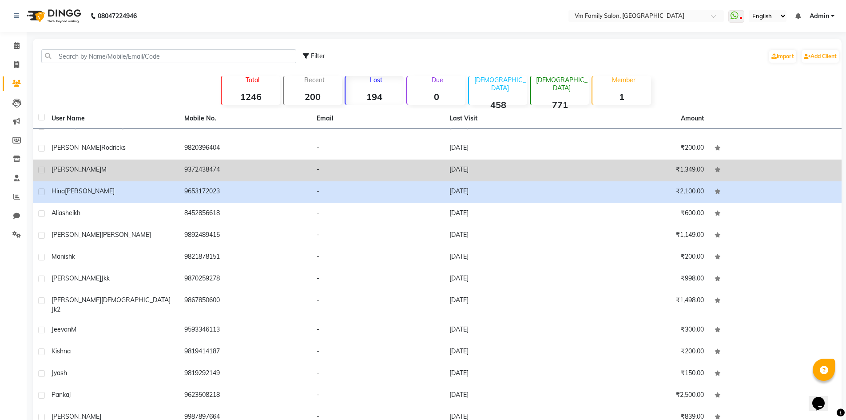
click at [197, 167] on td "9372438474" at bounding box center [245, 171] width 133 height 22
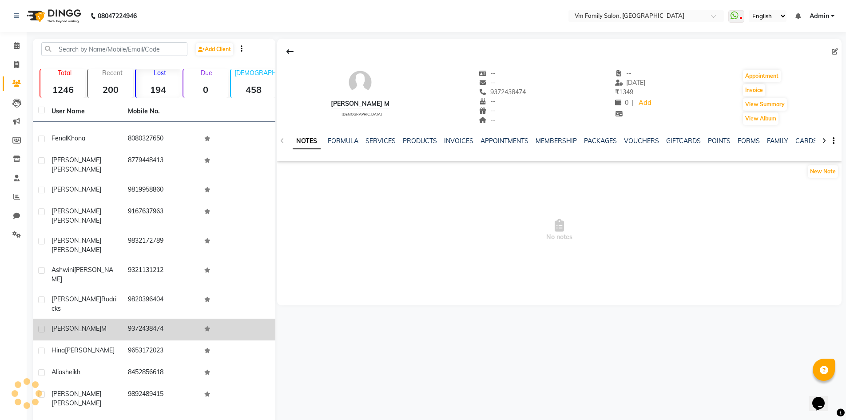
scroll to position [1740, 0]
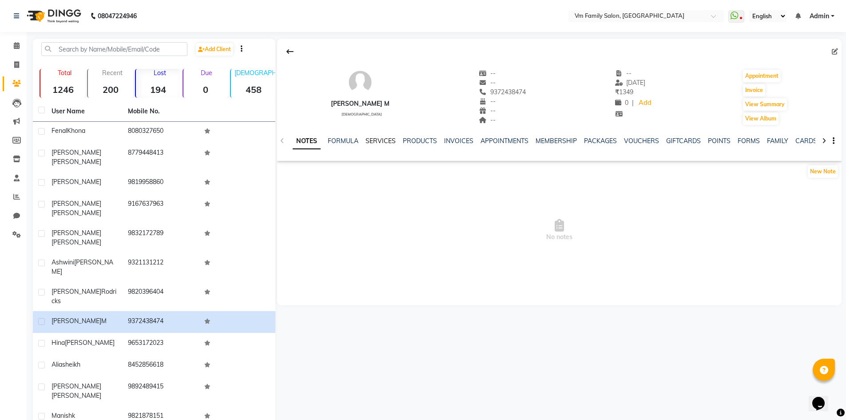
click at [373, 137] on link "SERVICES" at bounding box center [381, 141] width 30 height 8
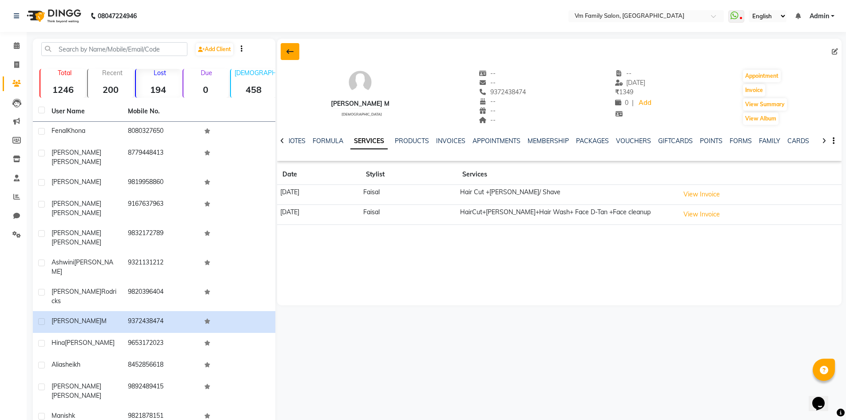
click at [288, 49] on icon at bounding box center [290, 51] width 7 height 7
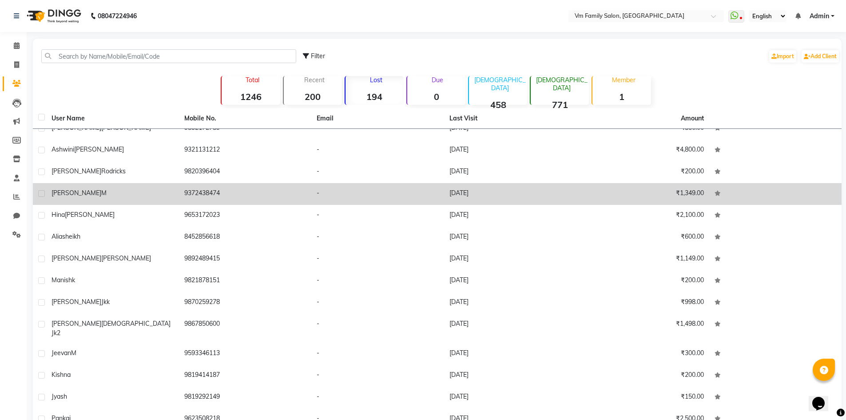
scroll to position [1688, 0]
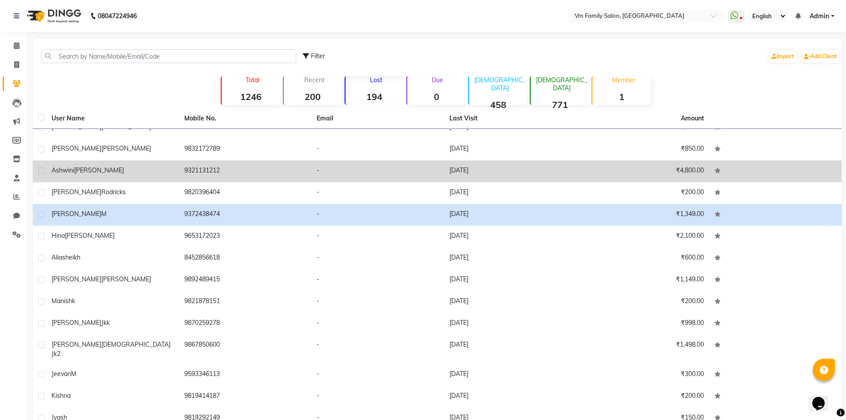
click at [204, 170] on td "9321131212" at bounding box center [245, 171] width 133 height 22
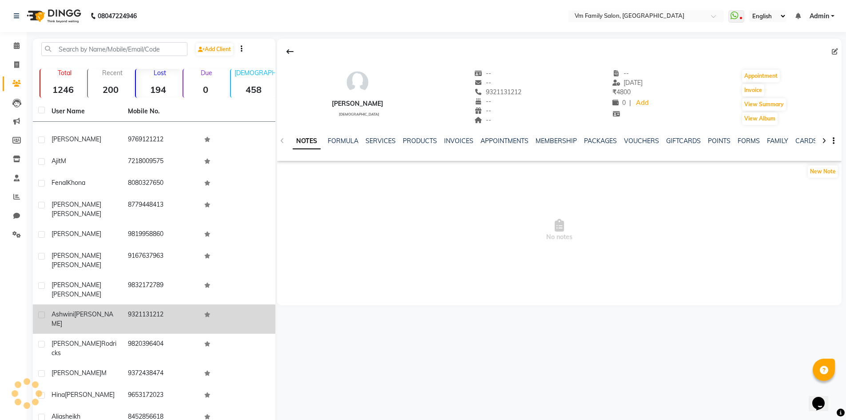
scroll to position [1696, 0]
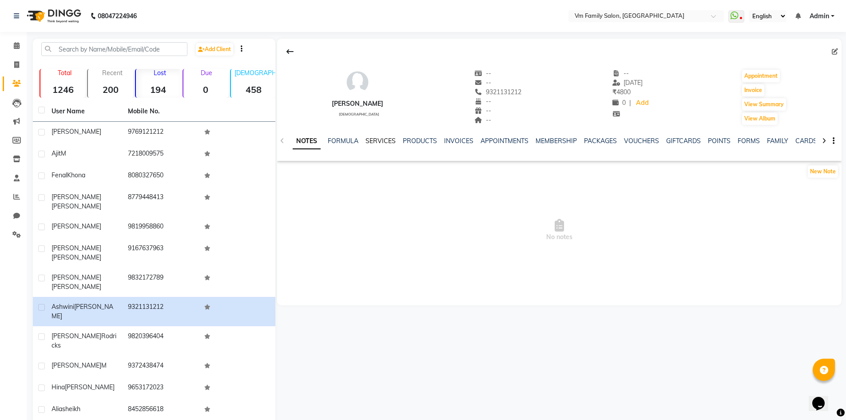
click at [383, 140] on link "SERVICES" at bounding box center [381, 141] width 30 height 8
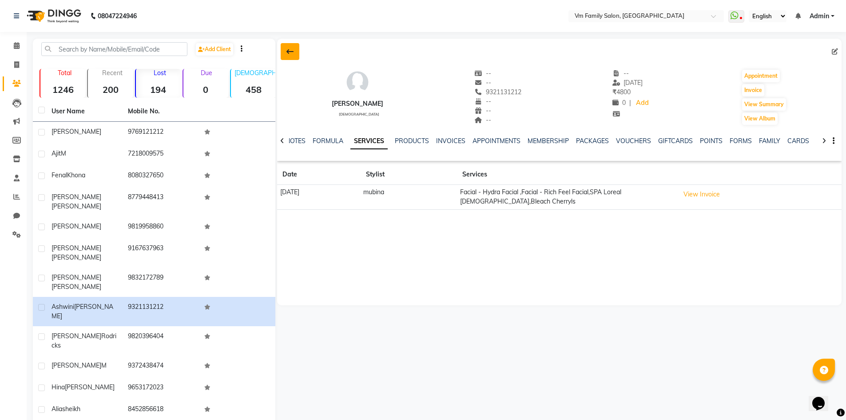
click at [289, 52] on icon at bounding box center [290, 51] width 7 height 7
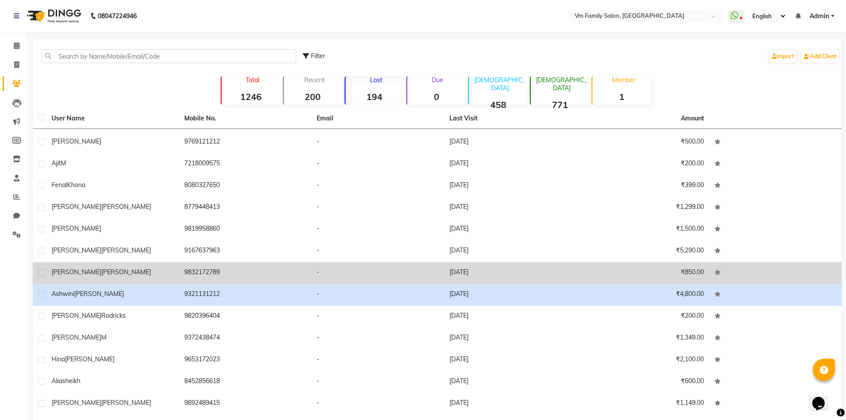
scroll to position [1555, 0]
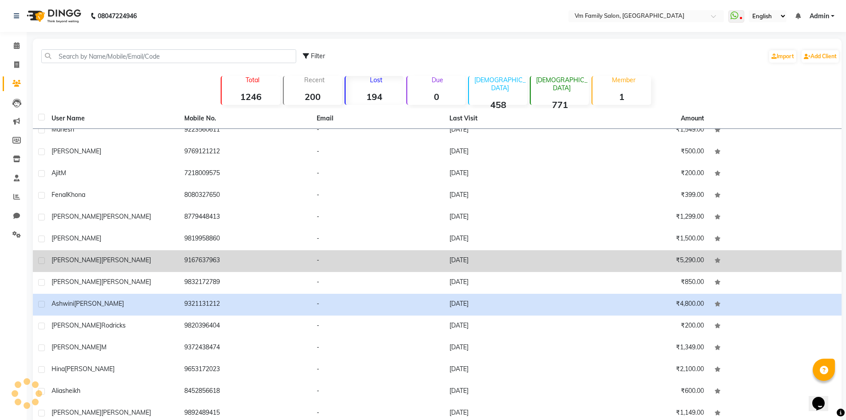
click at [200, 257] on td "9167637963" at bounding box center [245, 261] width 133 height 22
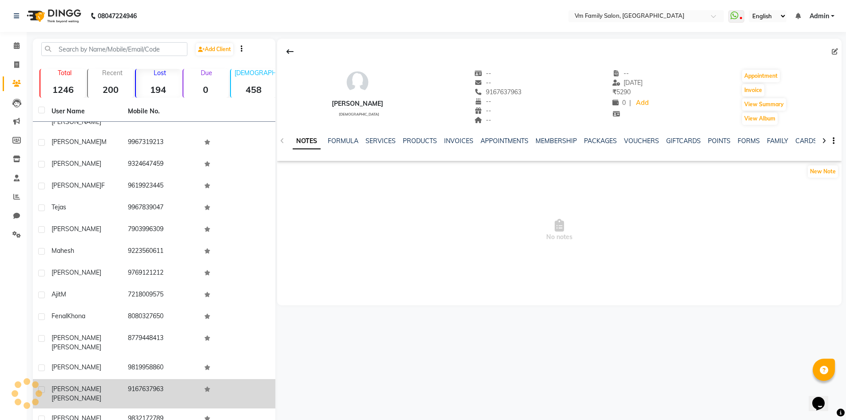
scroll to position [1563, 0]
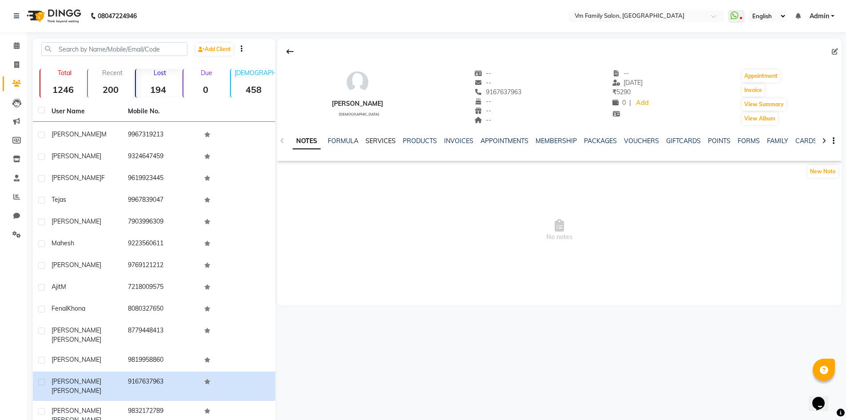
drag, startPoint x: 386, startPoint y: 142, endPoint x: 377, endPoint y: 141, distance: 8.5
click at [385, 142] on link "SERVICES" at bounding box center [381, 141] width 30 height 8
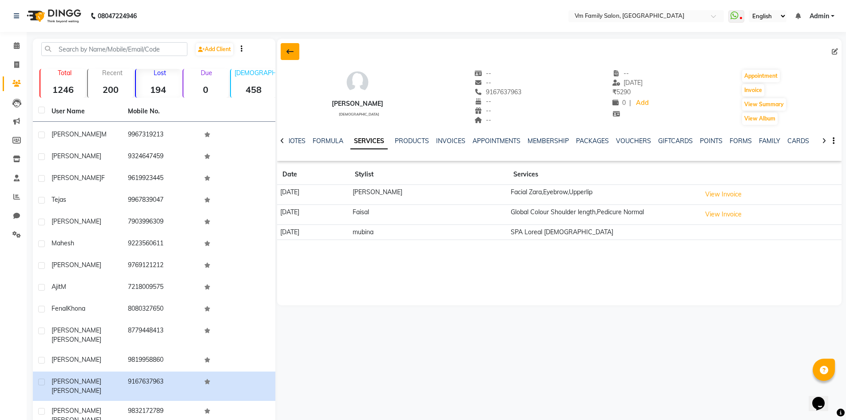
click at [288, 52] on icon at bounding box center [290, 51] width 7 height 7
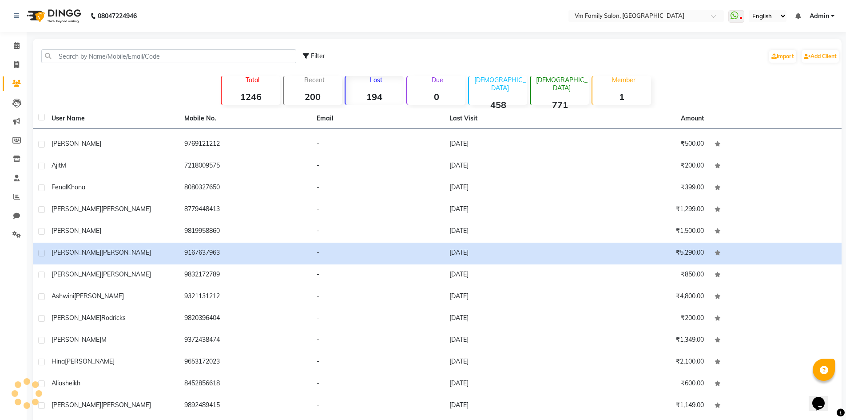
scroll to position [1555, 0]
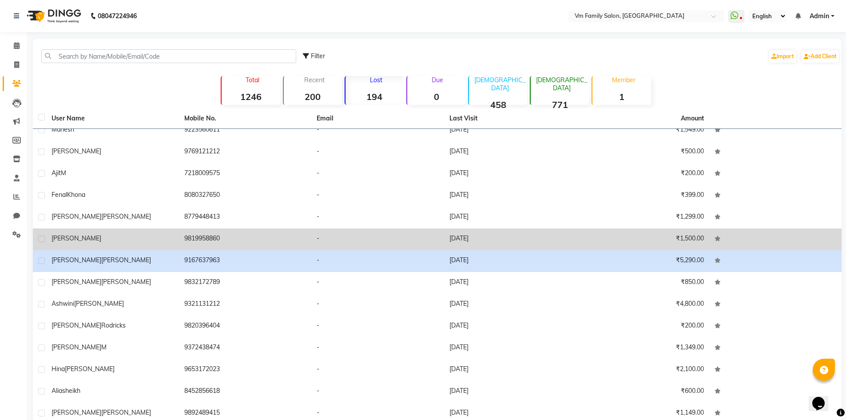
click at [199, 239] on td "9819958860" at bounding box center [245, 239] width 133 height 22
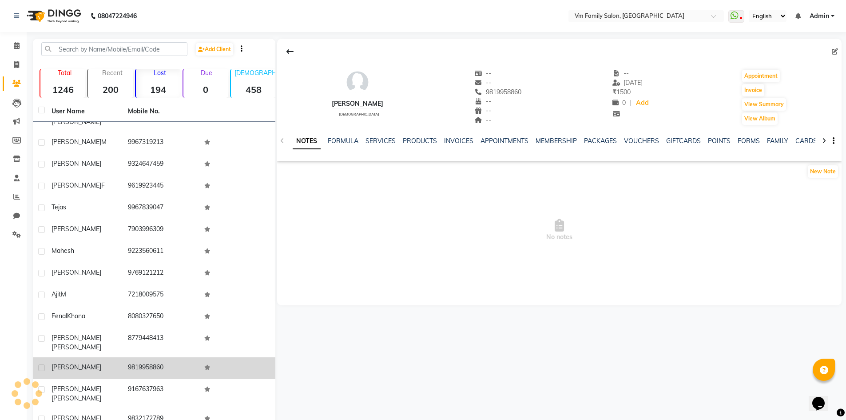
scroll to position [1563, 0]
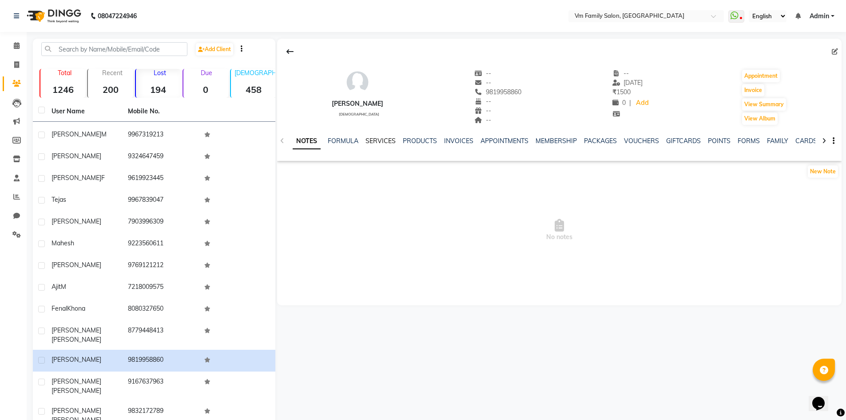
click at [388, 141] on link "SERVICES" at bounding box center [381, 141] width 30 height 8
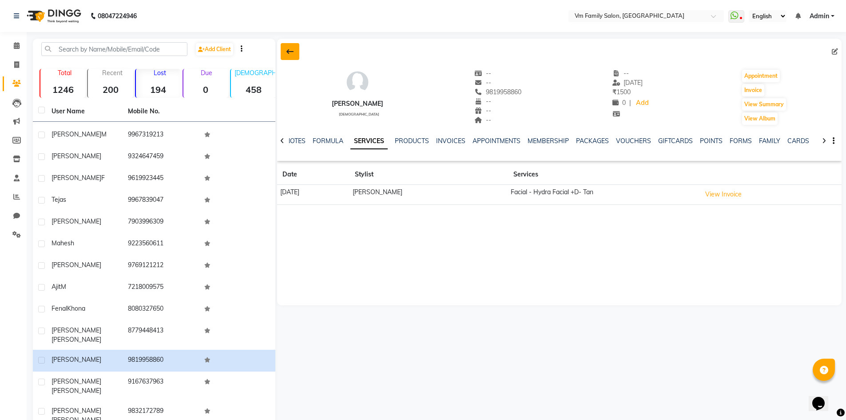
click at [290, 54] on icon at bounding box center [290, 51] width 7 height 7
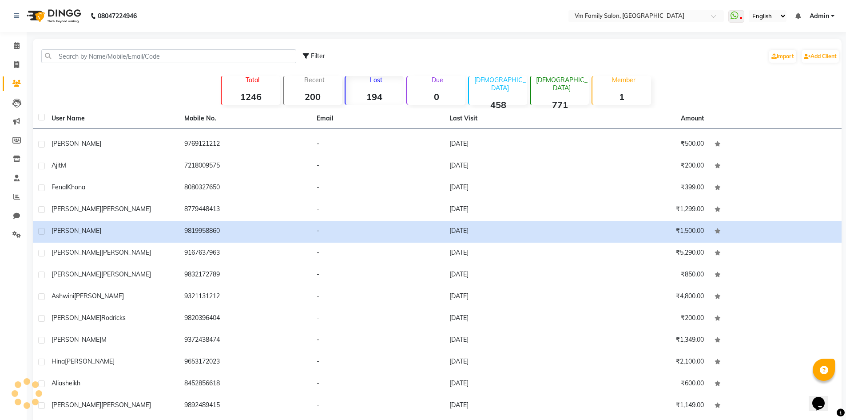
scroll to position [1555, 0]
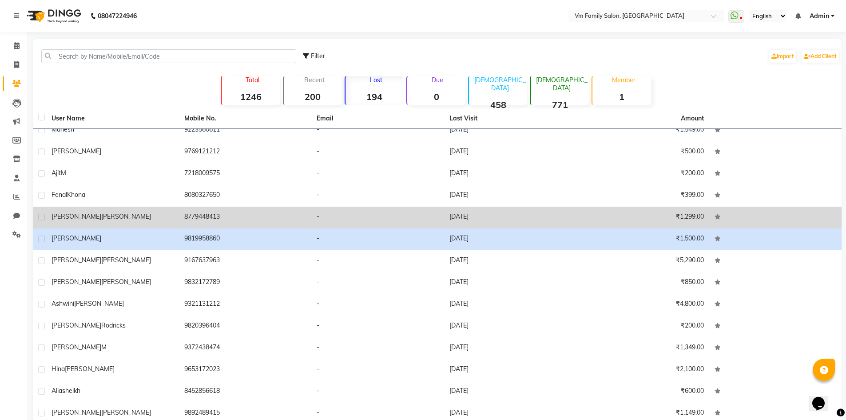
click at [198, 212] on td "8779448413" at bounding box center [245, 218] width 133 height 22
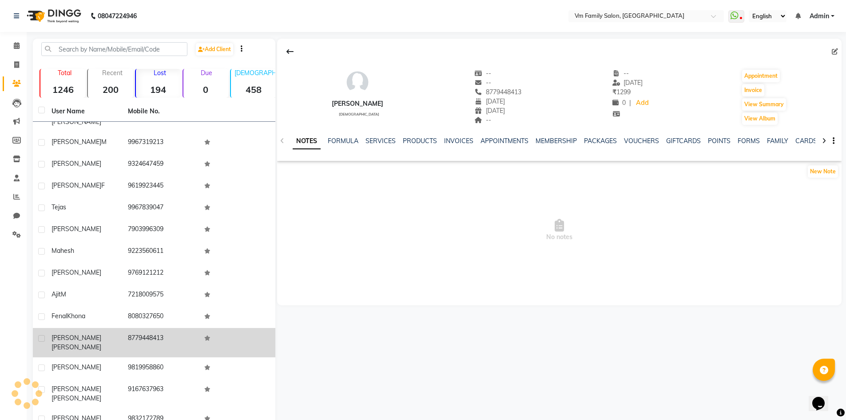
scroll to position [1563, 0]
